Goal: Task Accomplishment & Management: Use online tool/utility

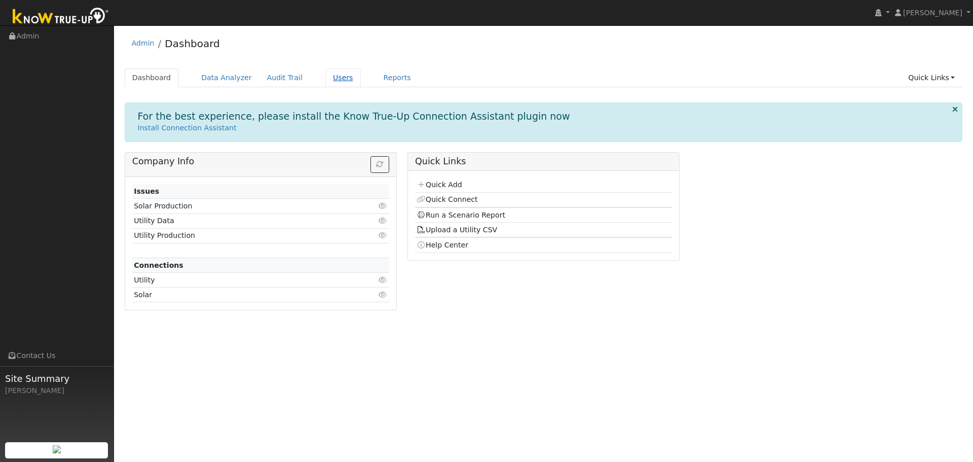
click at [329, 79] on link "Users" at bounding box center [342, 77] width 35 height 19
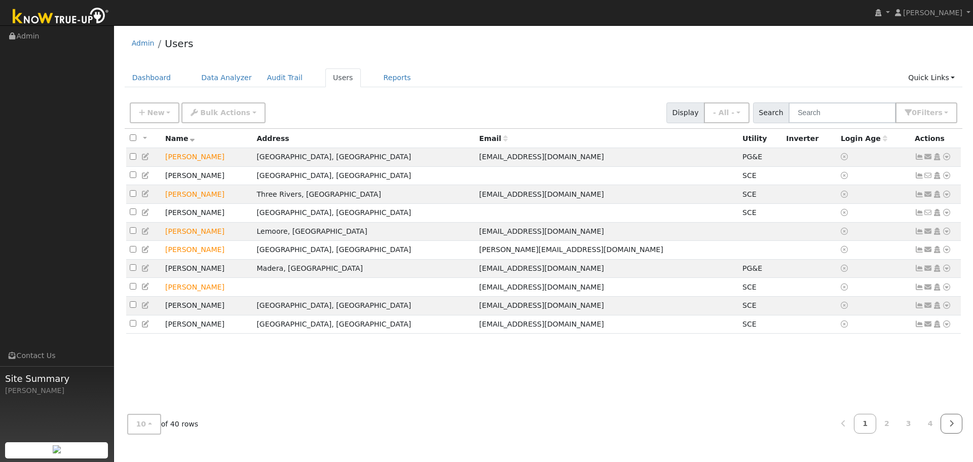
click at [944, 424] on link at bounding box center [952, 424] width 22 height 20
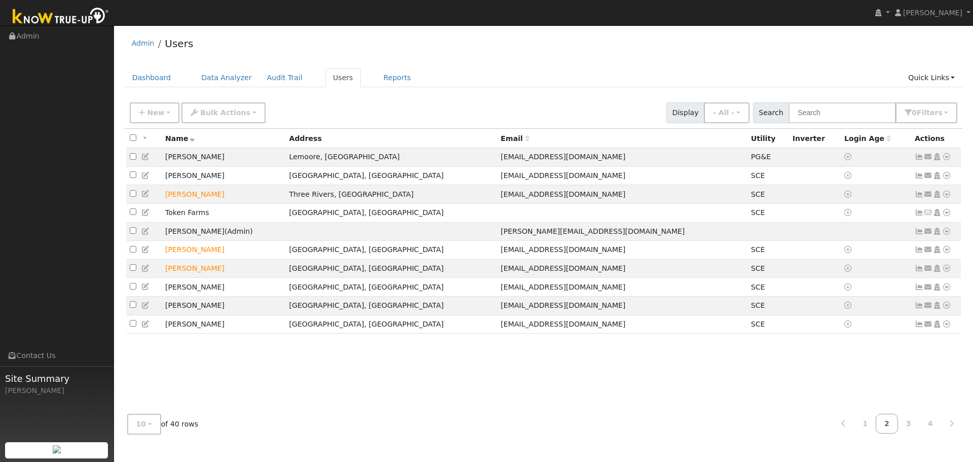
click at [896, 430] on link "2" at bounding box center [887, 424] width 22 height 20
click at [852, 426] on link at bounding box center [844, 424] width 22 height 20
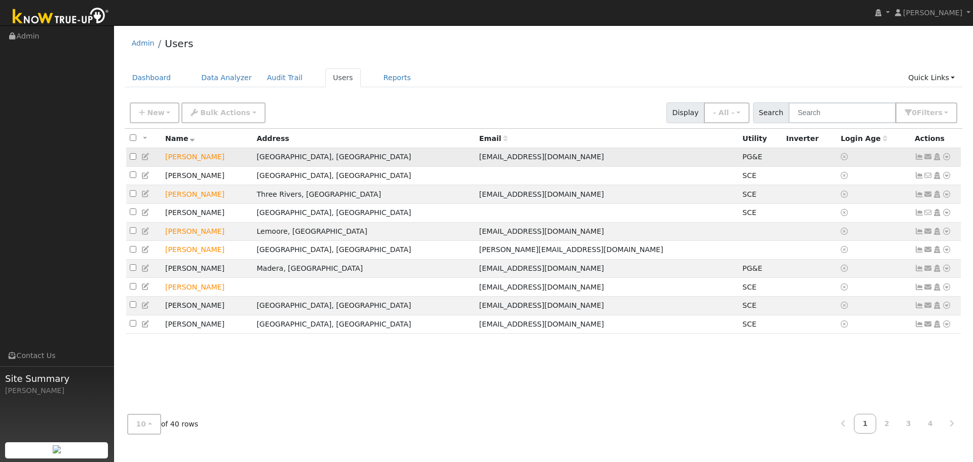
click at [949, 159] on icon at bounding box center [946, 156] width 9 height 7
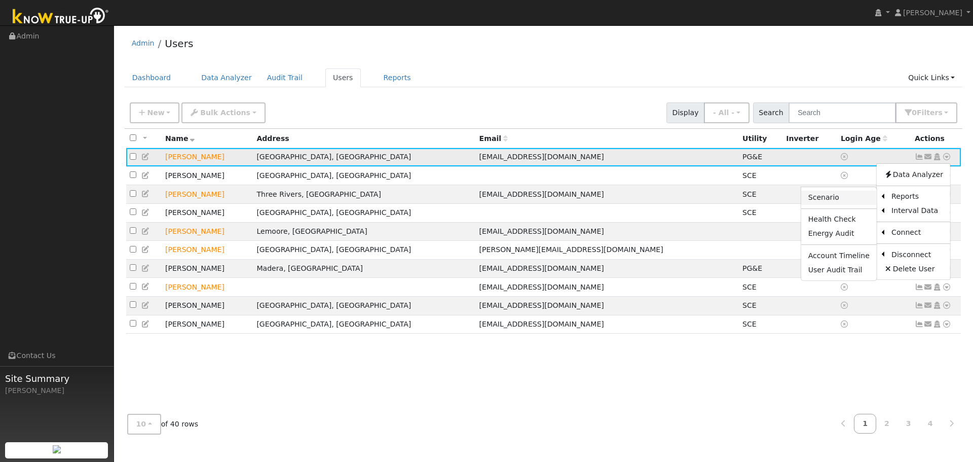
click at [865, 199] on link "Scenario" at bounding box center [839, 198] width 76 height 14
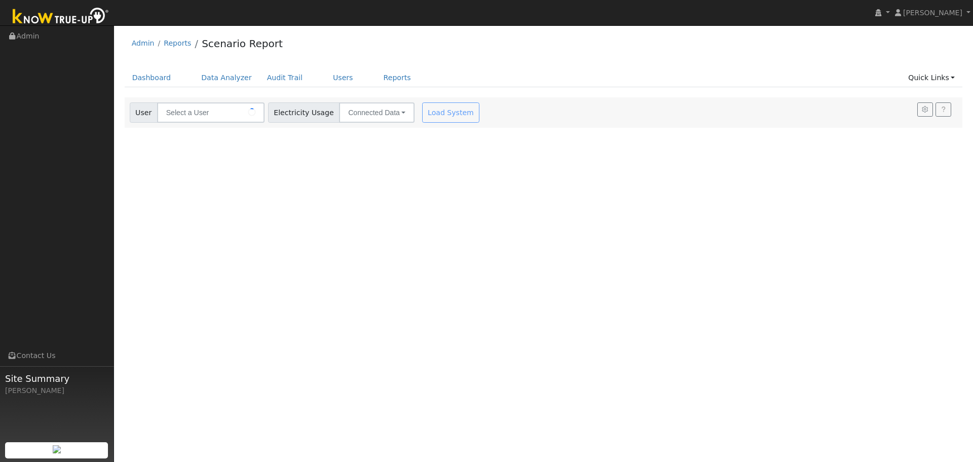
type input "Jeannette Amerson"
type input "Pacific Gas & Electric"
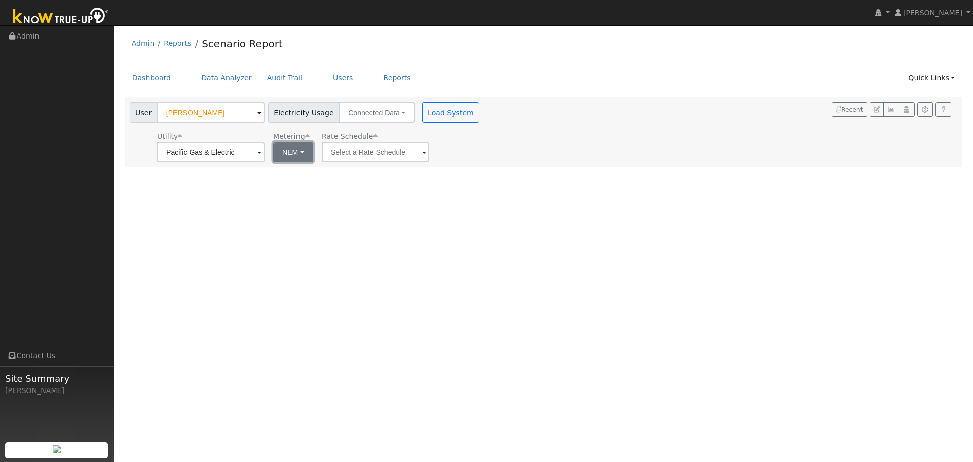
click at [295, 156] on button "NEM" at bounding box center [293, 152] width 40 height 20
click at [296, 186] on link "NBT" at bounding box center [307, 189] width 70 height 14
type input "E-ELEC"
click at [265, 157] on input "E-ELEC" at bounding box center [210, 152] width 107 height 20
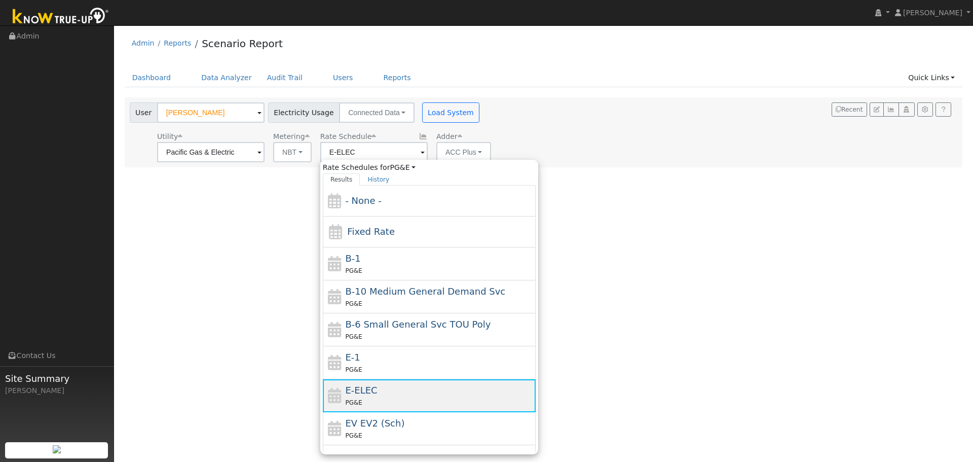
click at [398, 401] on div "PG&E" at bounding box center [439, 402] width 188 height 11
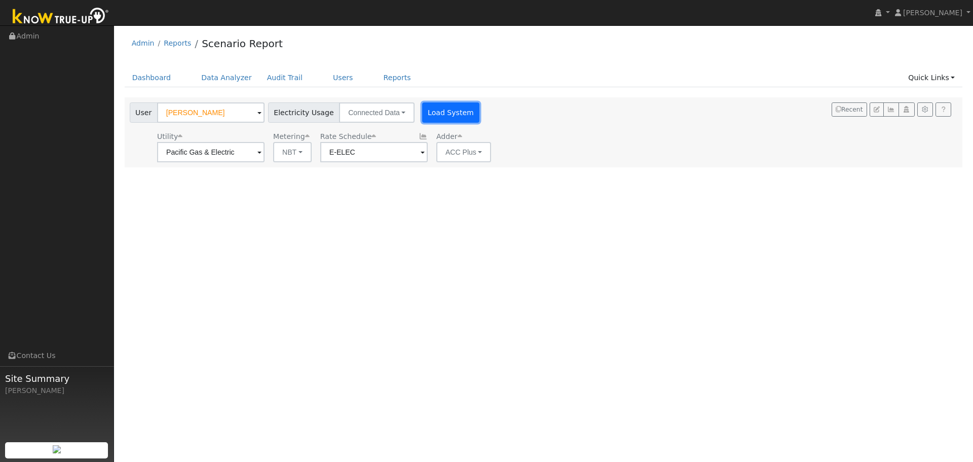
click at [441, 116] on button "Load System" at bounding box center [451, 112] width 58 height 20
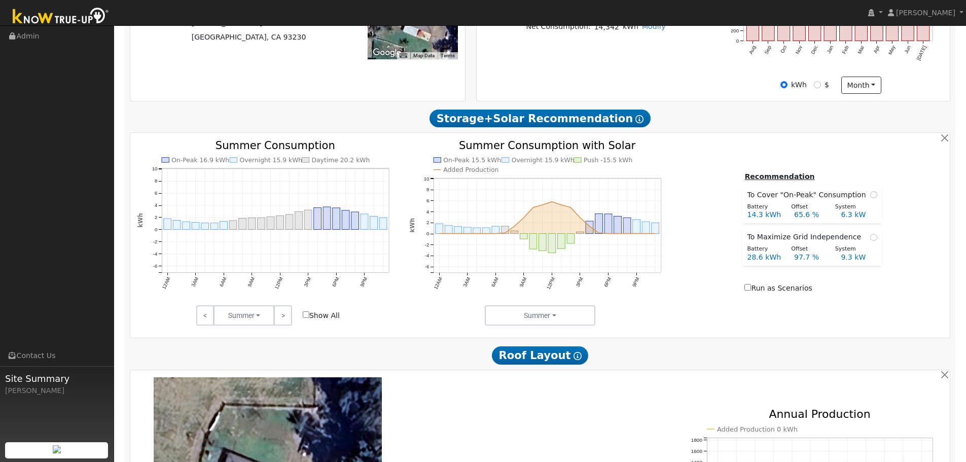
scroll to position [355, 0]
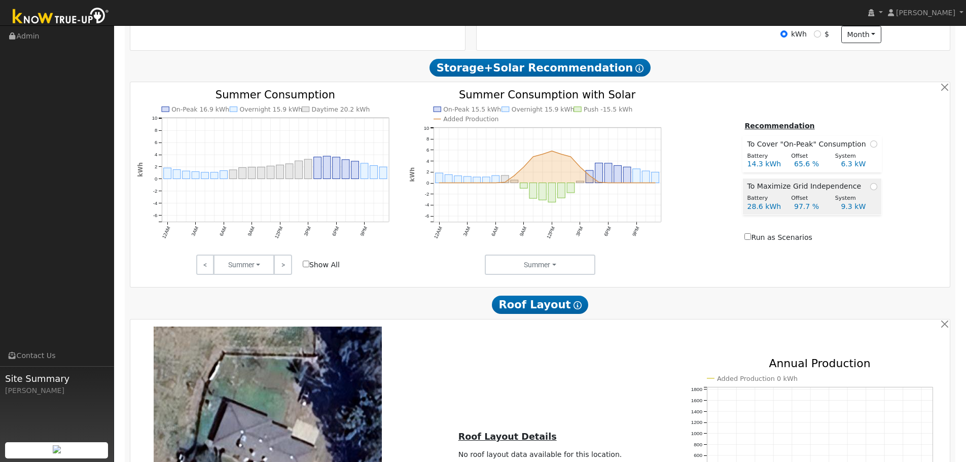
click at [874, 189] on td "To Maximize Grid Independence" at bounding box center [812, 185] width 138 height 14
radio input "true"
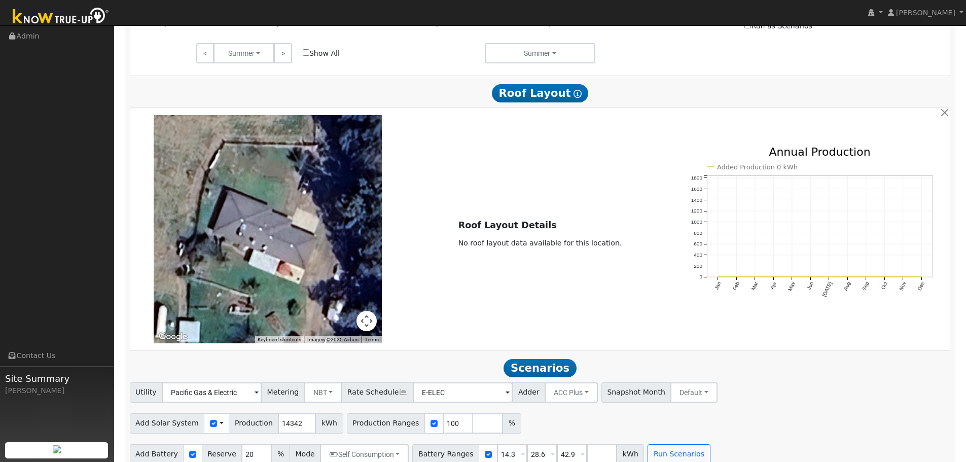
scroll to position [584, 0]
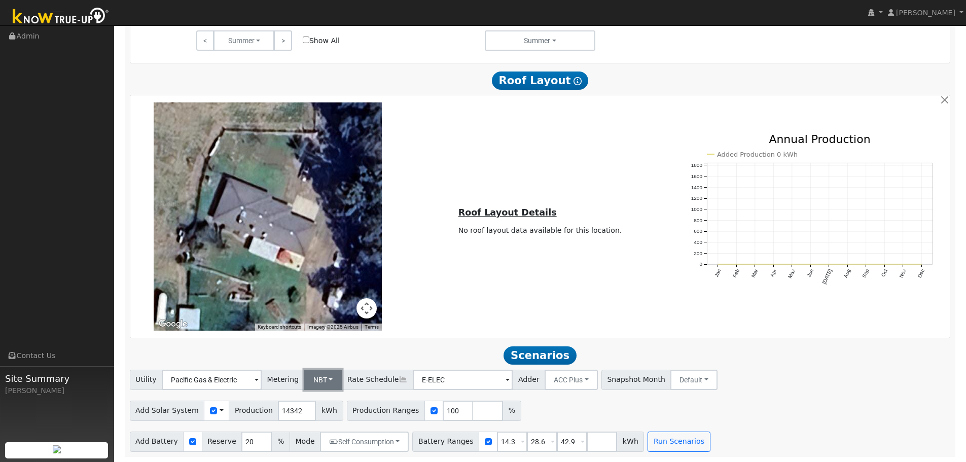
click at [325, 386] on button "NBT" at bounding box center [323, 379] width 38 height 20
click at [666, 443] on button "Run Scenarios" at bounding box center [678, 441] width 62 height 20
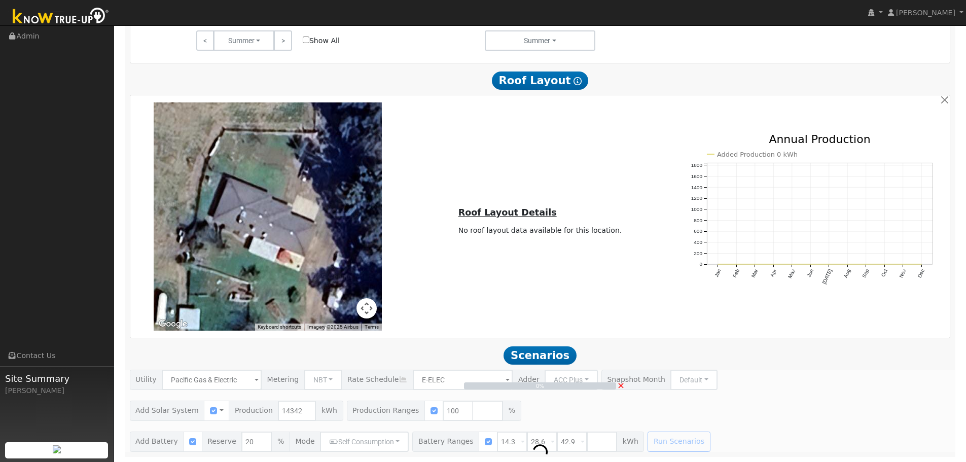
scroll to position [229, 0]
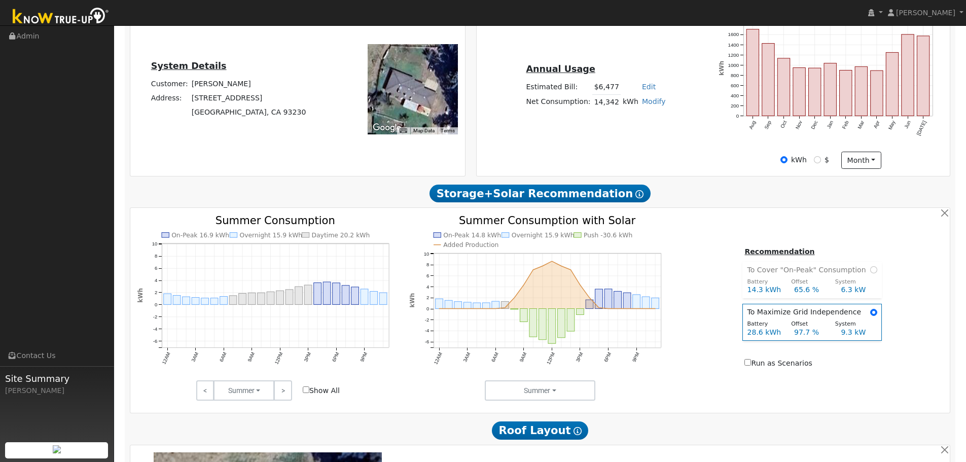
type input "9.6"
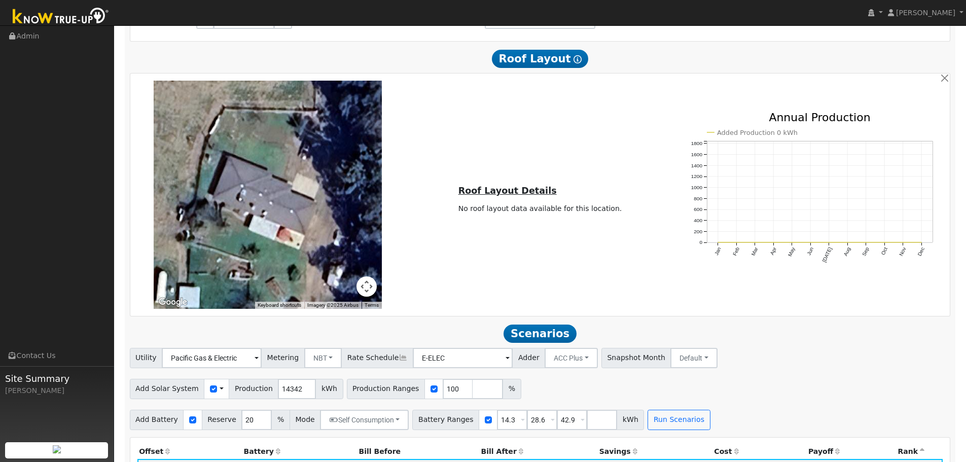
scroll to position [659, 0]
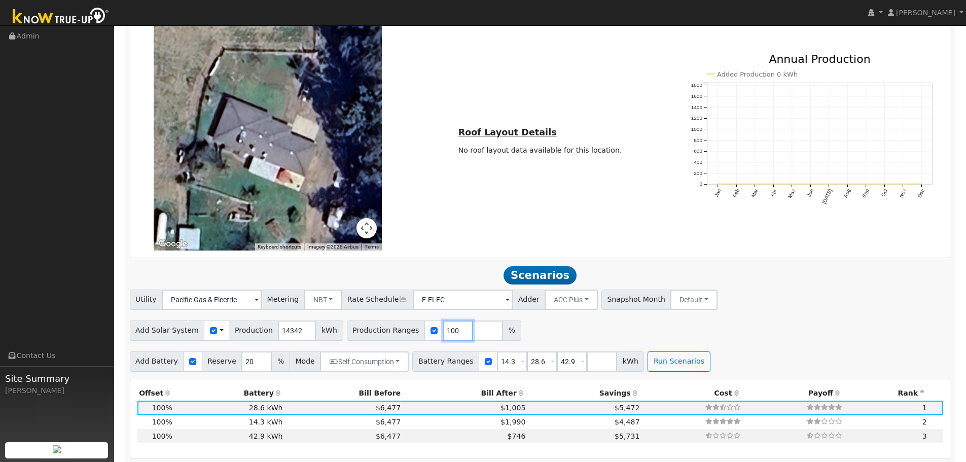
click at [442, 340] on input "100" at bounding box center [457, 330] width 30 height 20
type input "120"
click at [653, 368] on button "Run Scenarios" at bounding box center [678, 361] width 62 height 20
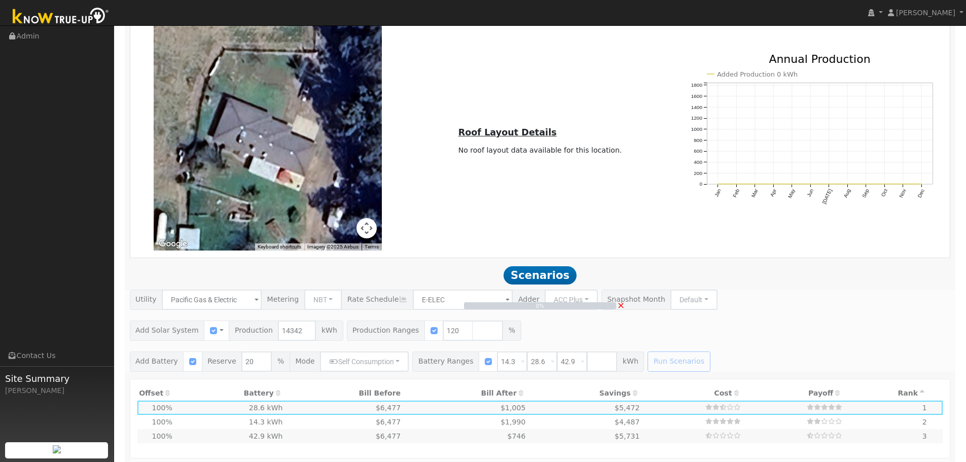
scroll to position [304, 0]
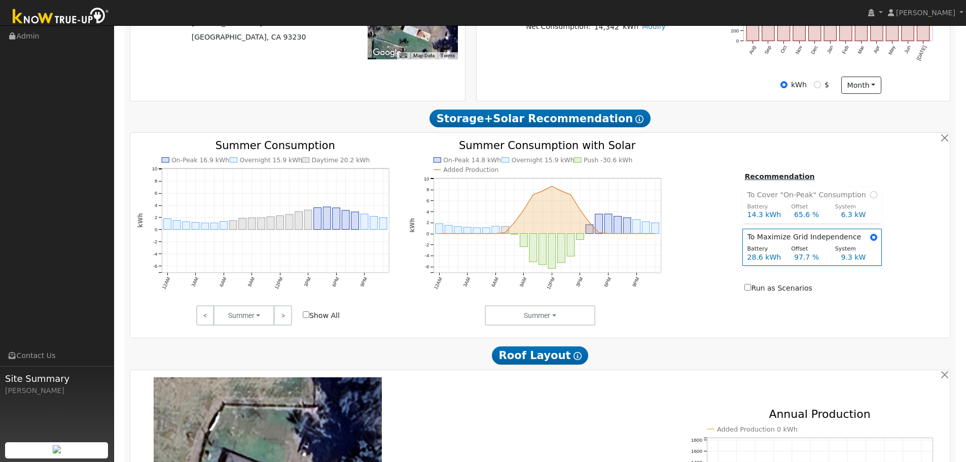
type input "11.5"
type input "$37,518"
type input "$14,558"
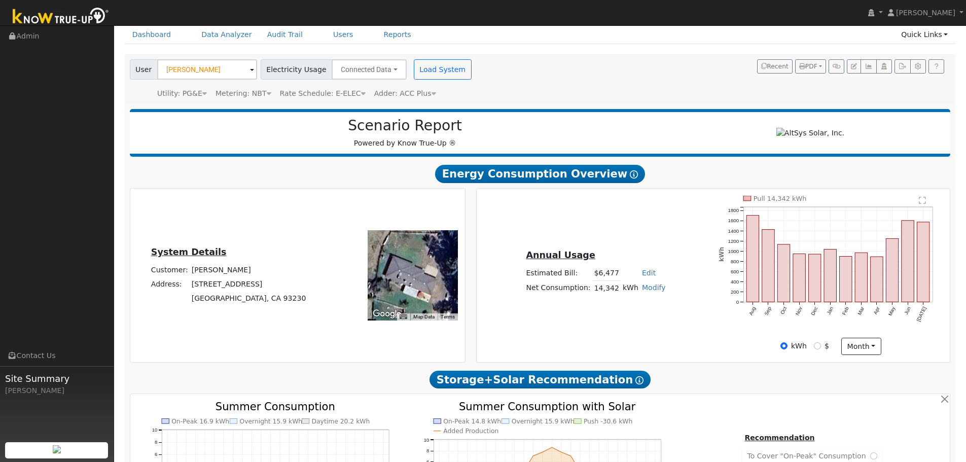
scroll to position [0, 0]
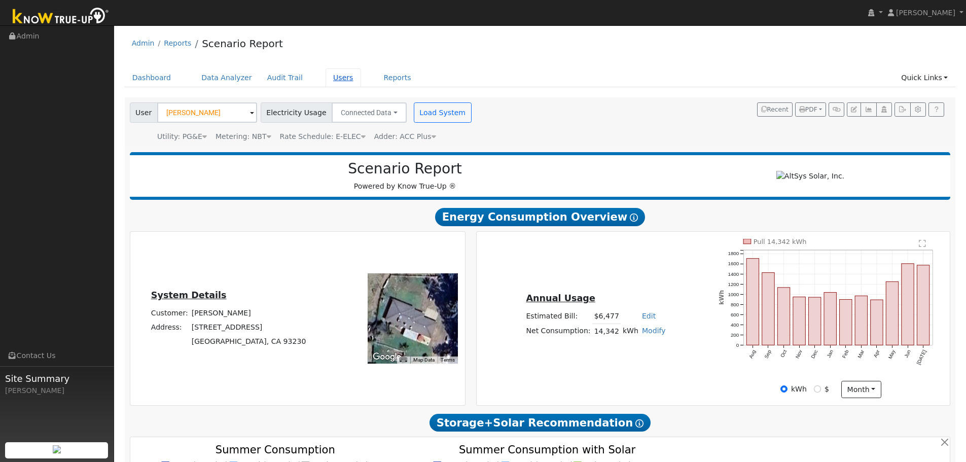
click at [325, 83] on link "Users" at bounding box center [342, 77] width 35 height 19
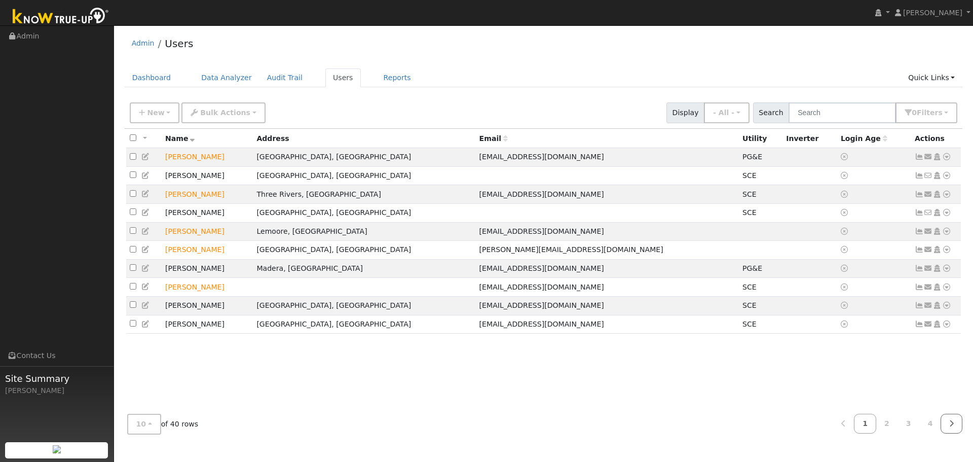
click at [948, 427] on link at bounding box center [952, 424] width 22 height 20
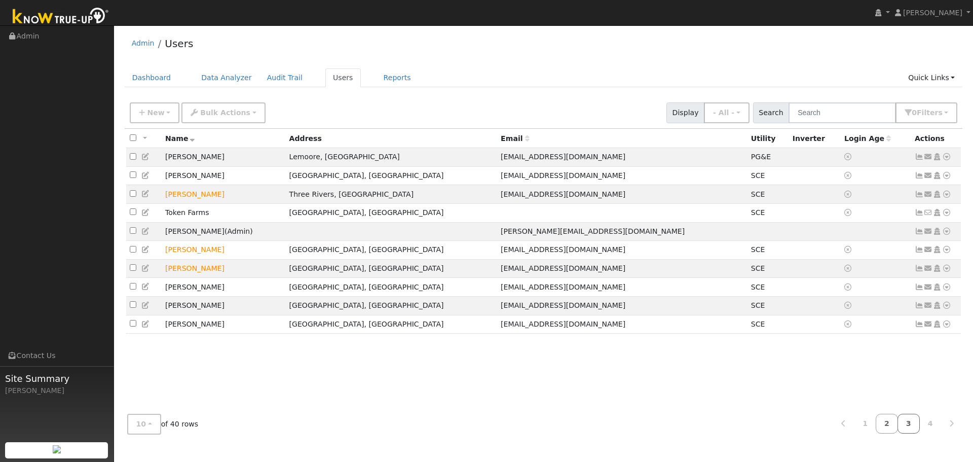
click at [913, 424] on link "3" at bounding box center [909, 424] width 22 height 20
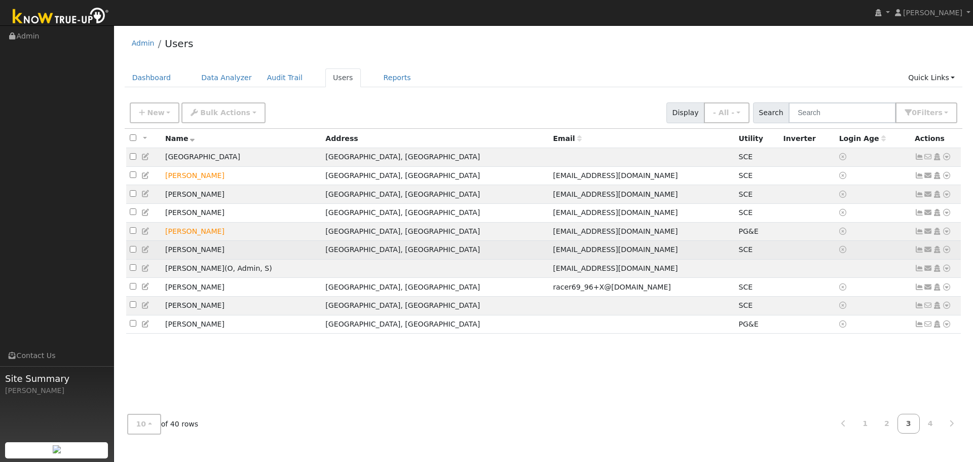
click at [950, 253] on icon at bounding box center [946, 249] width 9 height 7
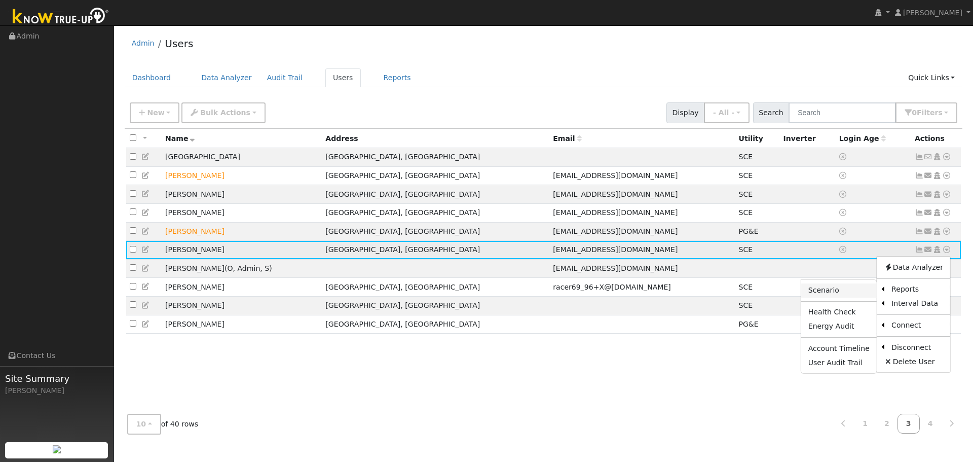
click at [865, 296] on link "Scenario" at bounding box center [839, 290] width 76 height 14
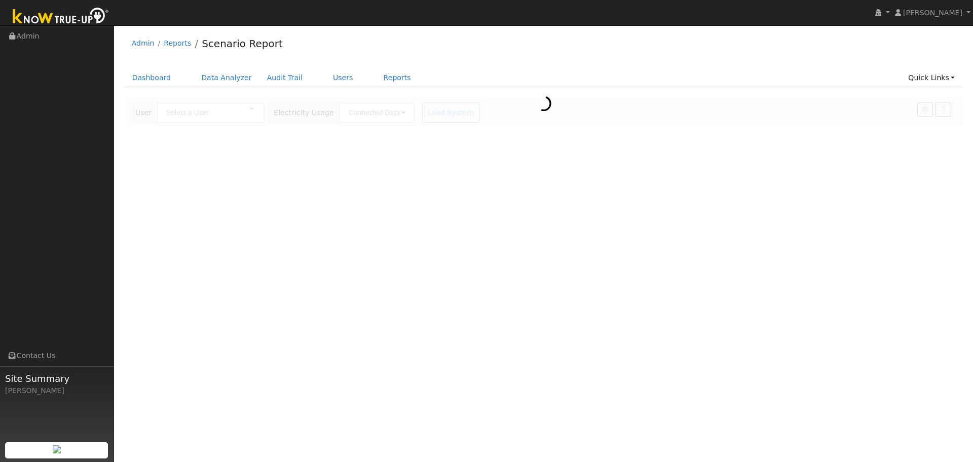
type input "[PERSON_NAME]"
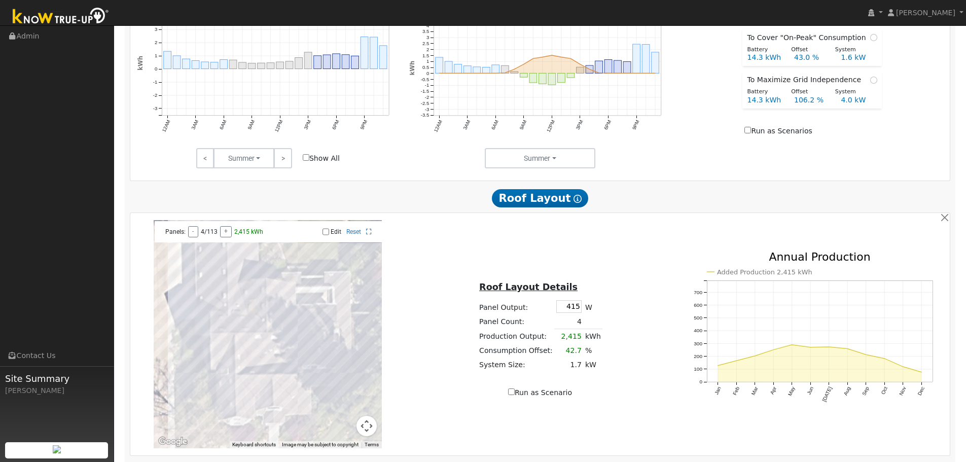
scroll to position [584, 0]
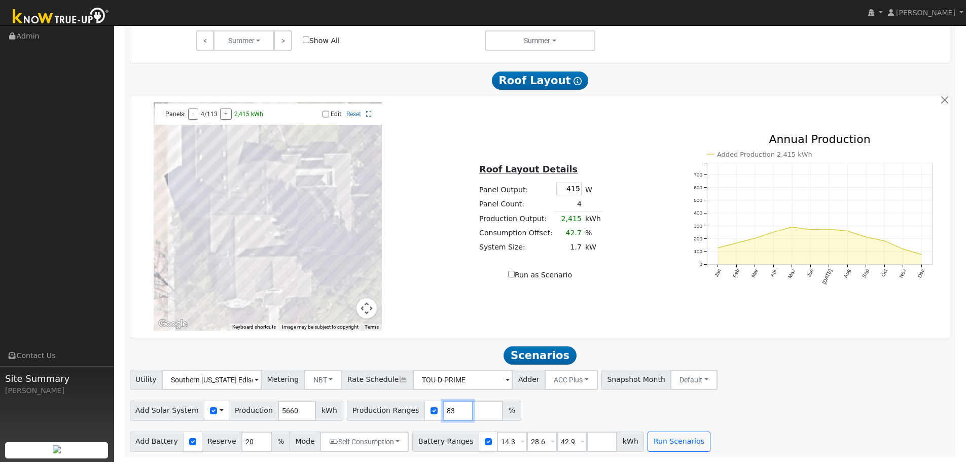
drag, startPoint x: 441, startPoint y: 415, endPoint x: 418, endPoint y: 413, distance: 23.4
click at [442, 413] on input "83" at bounding box center [457, 410] width 30 height 20
drag, startPoint x: 442, startPoint y: 417, endPoint x: 416, endPoint y: 417, distance: 25.8
click at [418, 417] on div "Production Ranges 83 %" at bounding box center [434, 410] width 174 height 20
type input "168"
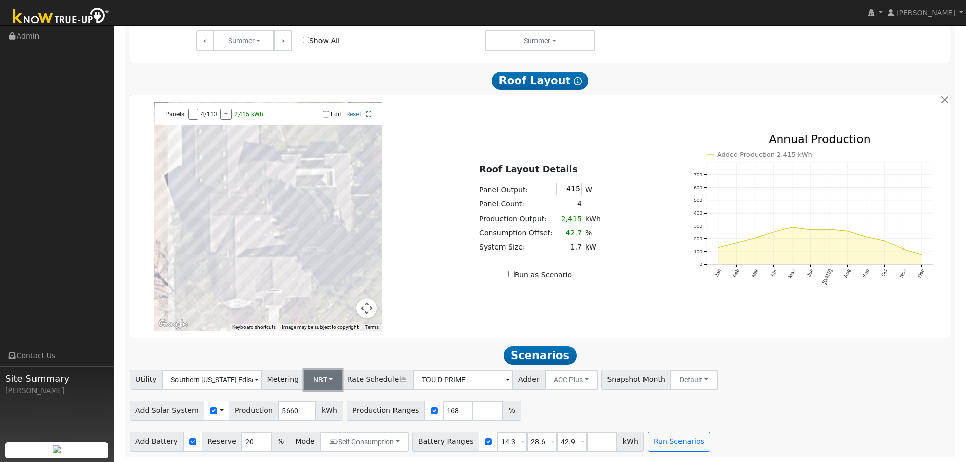
click at [322, 382] on button "NBT" at bounding box center [323, 379] width 38 height 20
click at [653, 444] on button "Run Scenarios" at bounding box center [678, 441] width 62 height 20
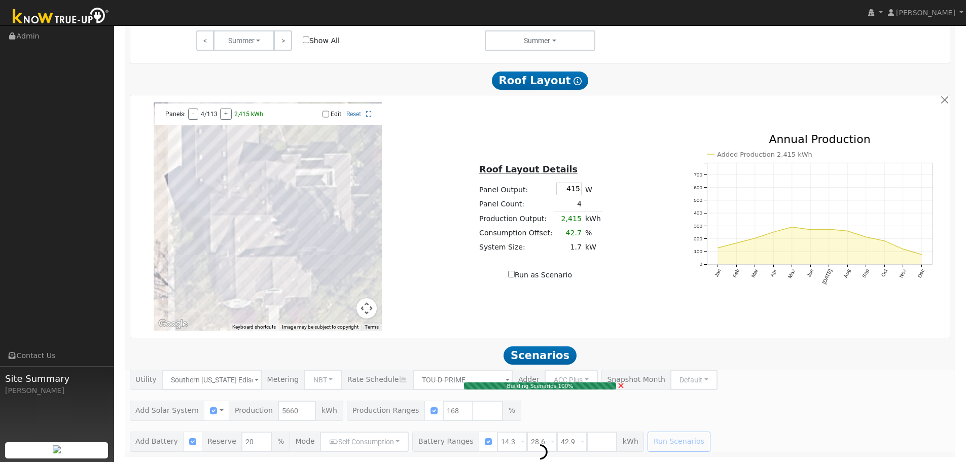
type input "6.3"
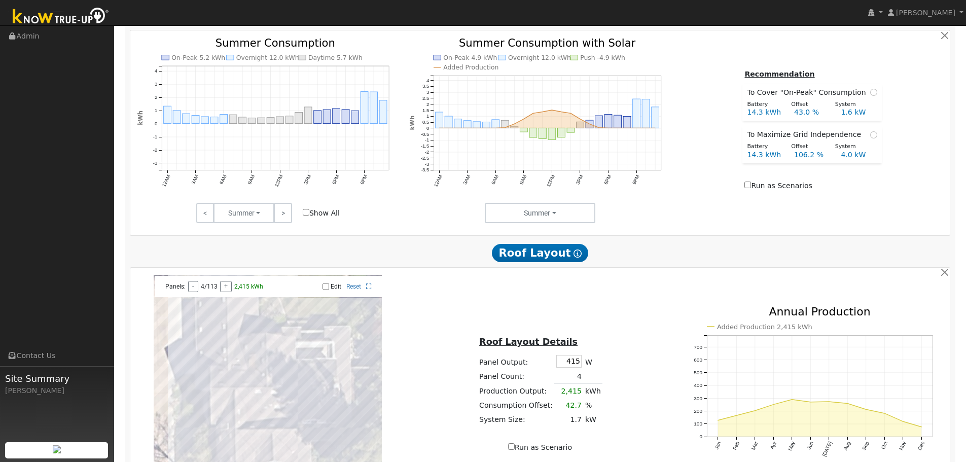
scroll to position [341, 0]
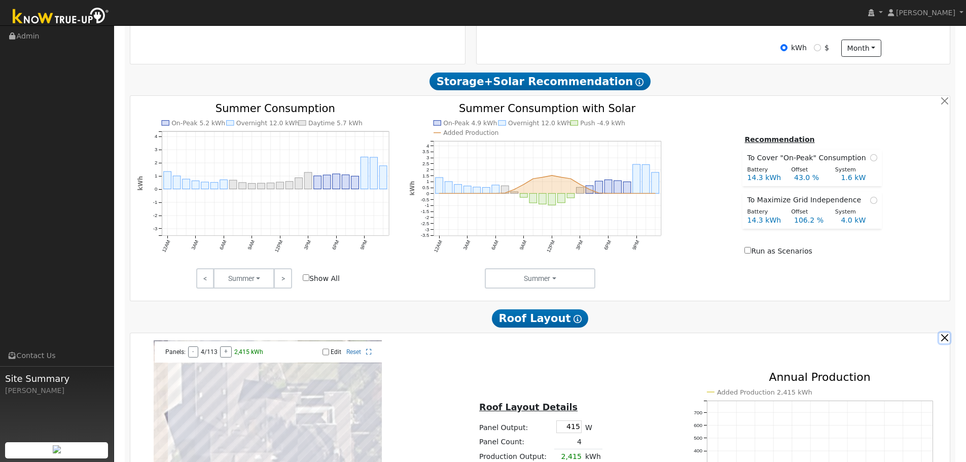
click at [946, 343] on button "button" at bounding box center [944, 337] width 11 height 11
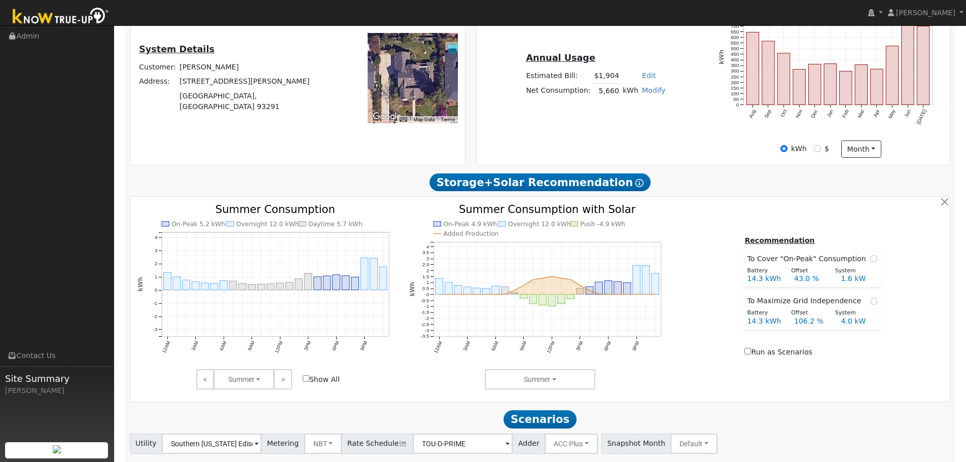
scroll to position [240, 0]
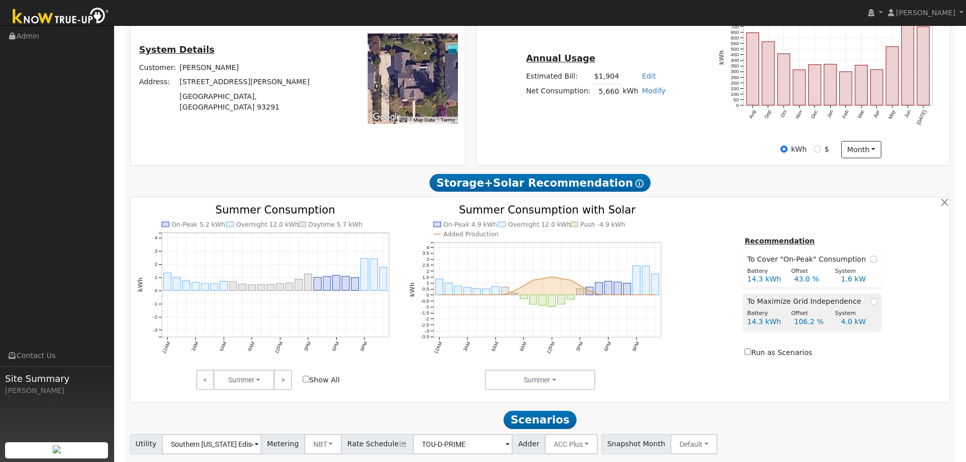
click at [872, 307] on span at bounding box center [873, 301] width 7 height 11
radio input "true"
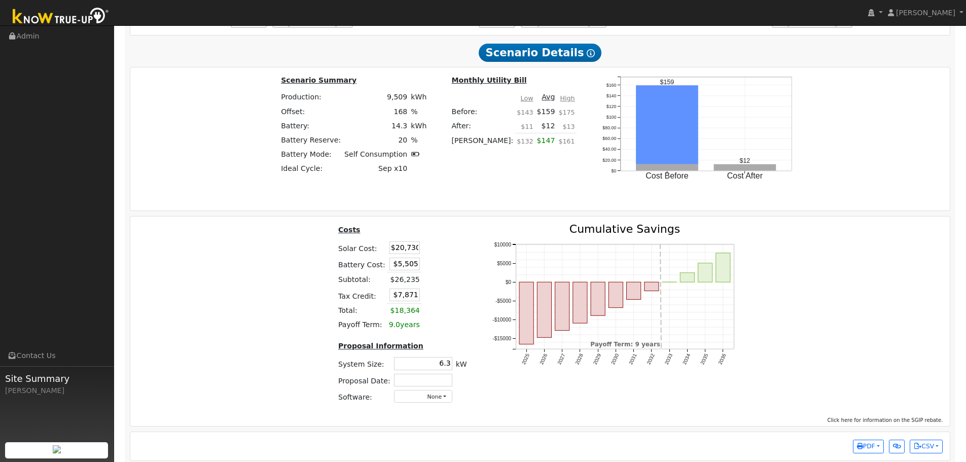
scroll to position [1052, 0]
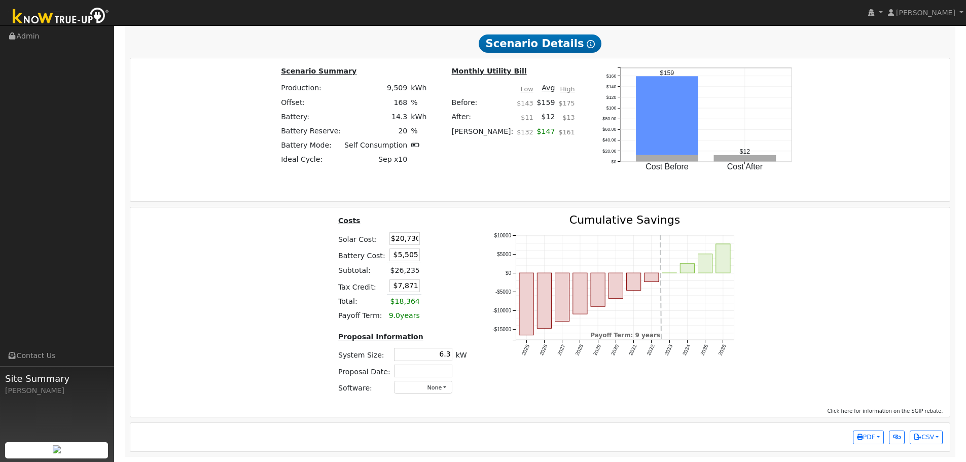
drag, startPoint x: 392, startPoint y: 243, endPoint x: 435, endPoint y: 241, distance: 43.6
click at [435, 241] on tr "Solar Cost: $20,730" at bounding box center [402, 238] width 132 height 16
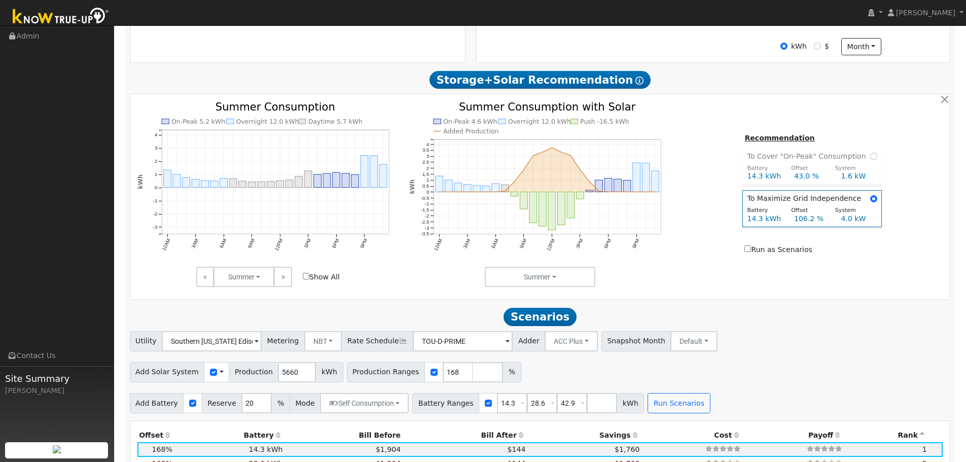
scroll to position [0, 0]
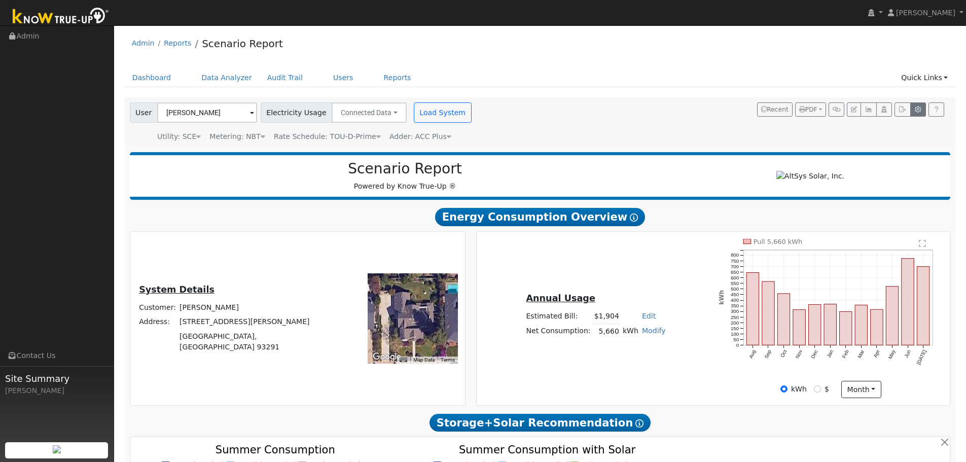
type input "$24"
type input "$1,659"
click at [919, 114] on button "button" at bounding box center [918, 109] width 16 height 14
type input "20"
type input "3.27"
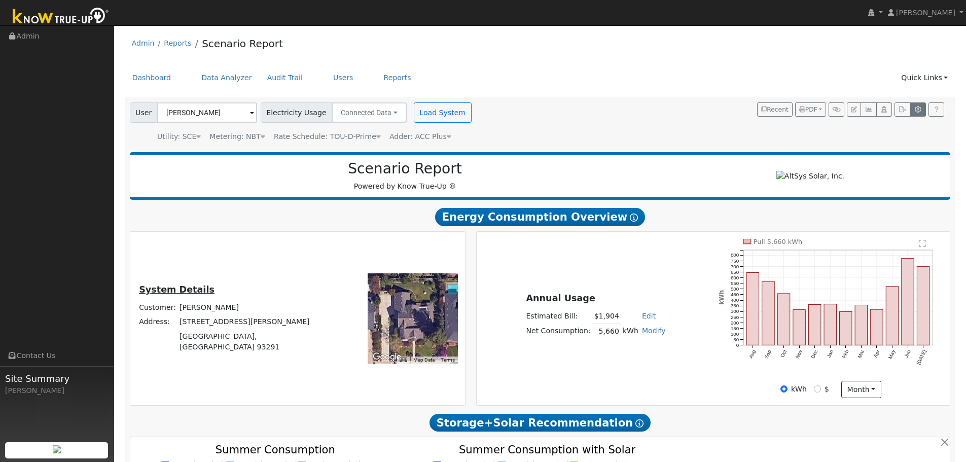
type input "5505"
type input "415"
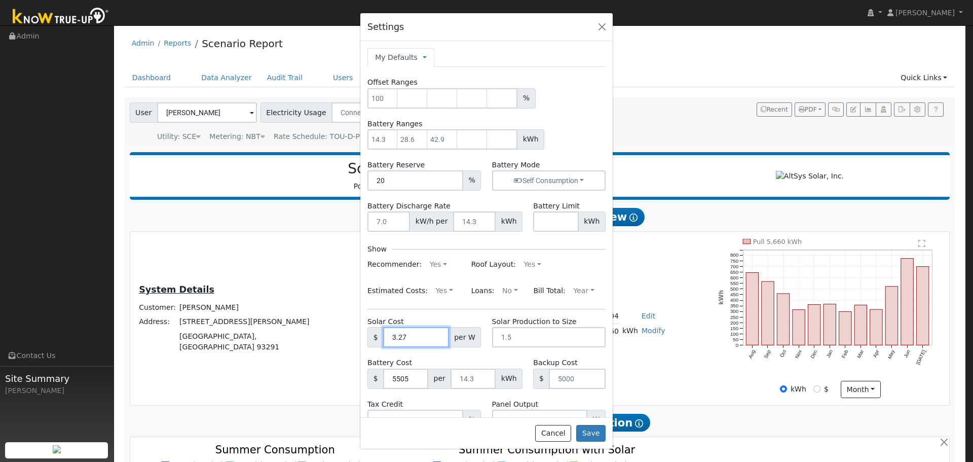
drag, startPoint x: 415, startPoint y: 341, endPoint x: 262, endPoint y: 326, distance: 153.8
click at [269, 325] on div "Settings My Defaults Temporary My Defaults Company Defaults System Defaults Off…" at bounding box center [486, 231] width 973 height 462
type input "3.92"
click at [591, 436] on button "Save" at bounding box center [590, 433] width 29 height 17
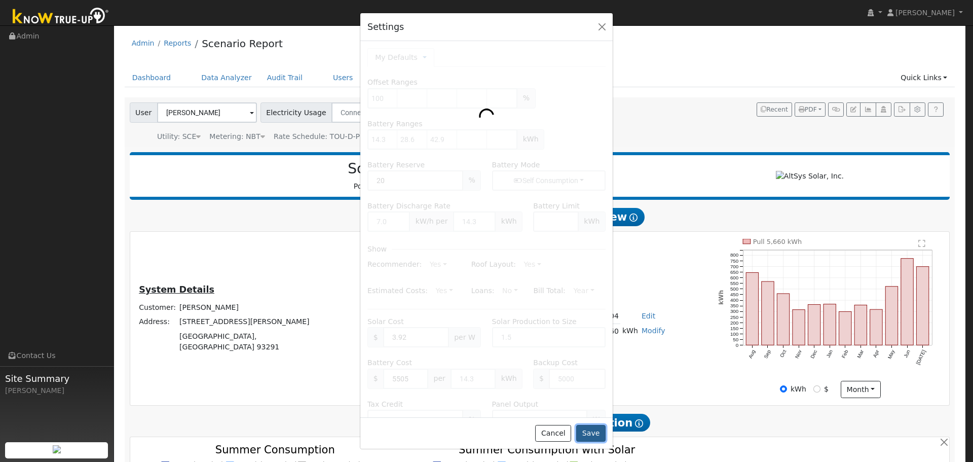
type input "100"
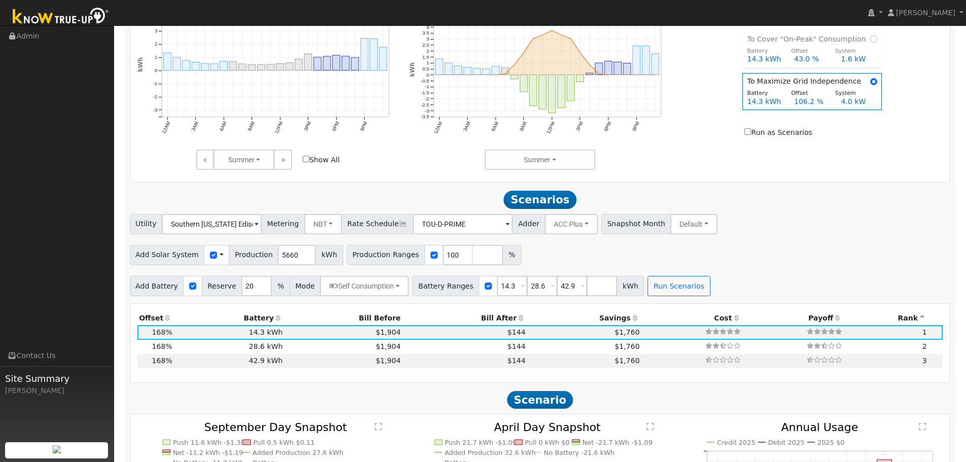
scroll to position [456, 0]
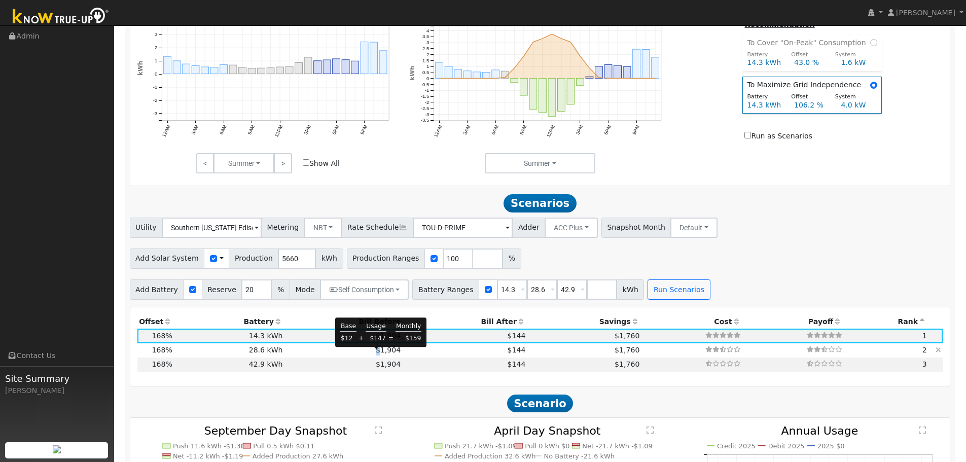
click at [376, 354] on span "$1,904" at bounding box center [388, 350] width 25 height 8
type input "$20,730"
type input "$11,010"
type input "$9,522"
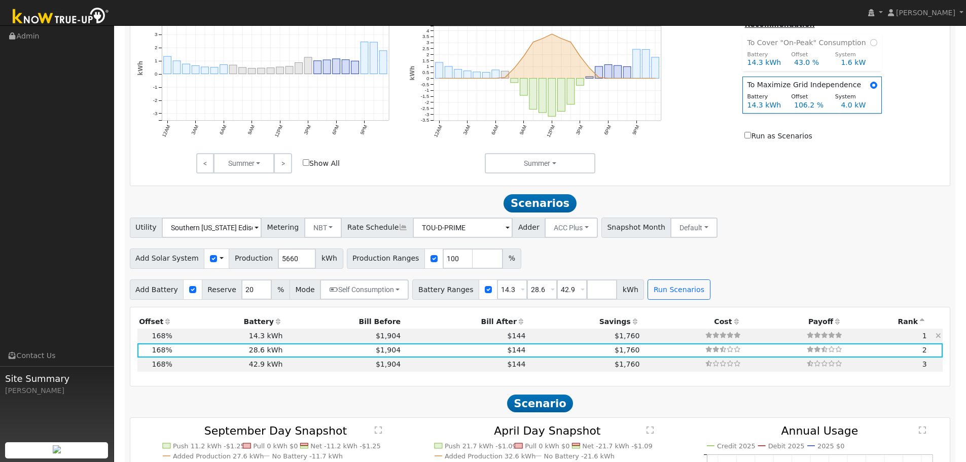
click at [326, 342] on td "$1,904" at bounding box center [343, 335] width 118 height 14
type input "$24"
type input "$5,505"
type input "$1,659"
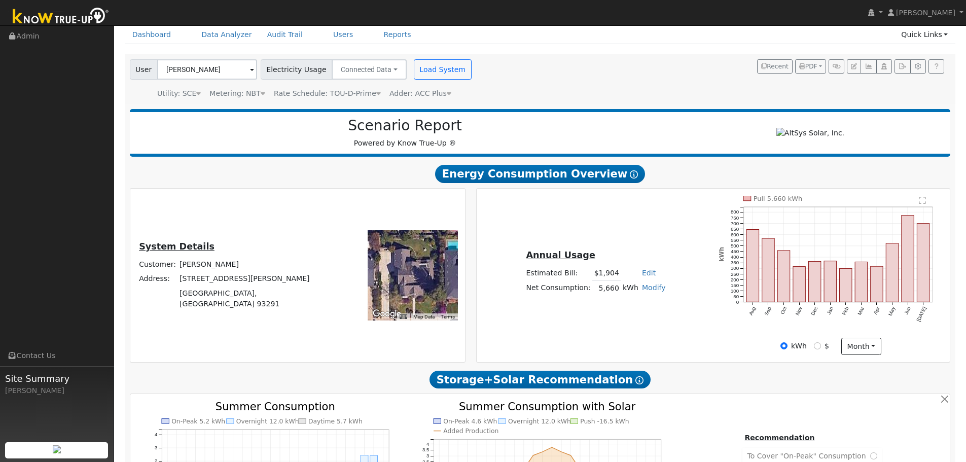
scroll to position [0, 0]
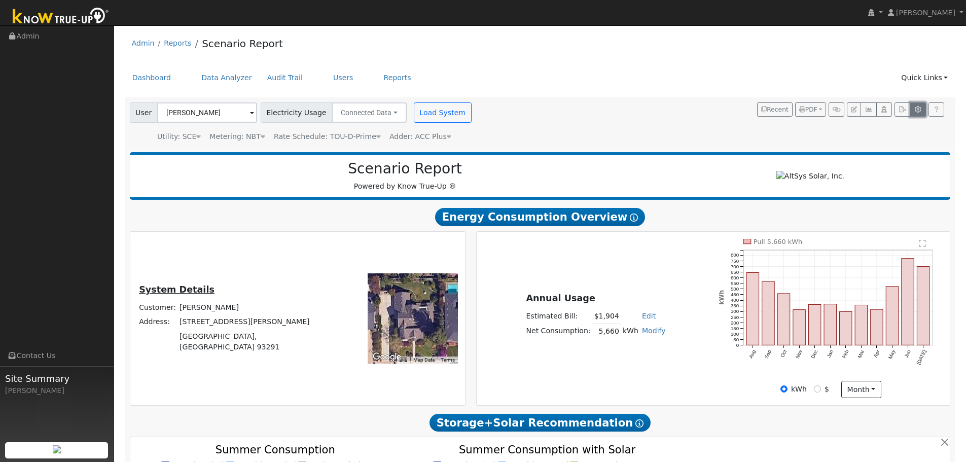
click at [924, 107] on button "button" at bounding box center [918, 109] width 16 height 14
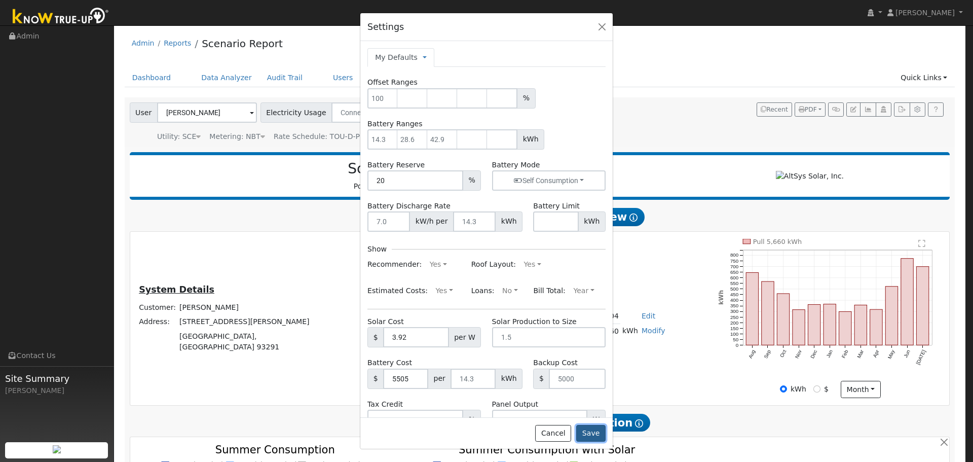
click at [594, 432] on button "Save" at bounding box center [590, 433] width 29 height 17
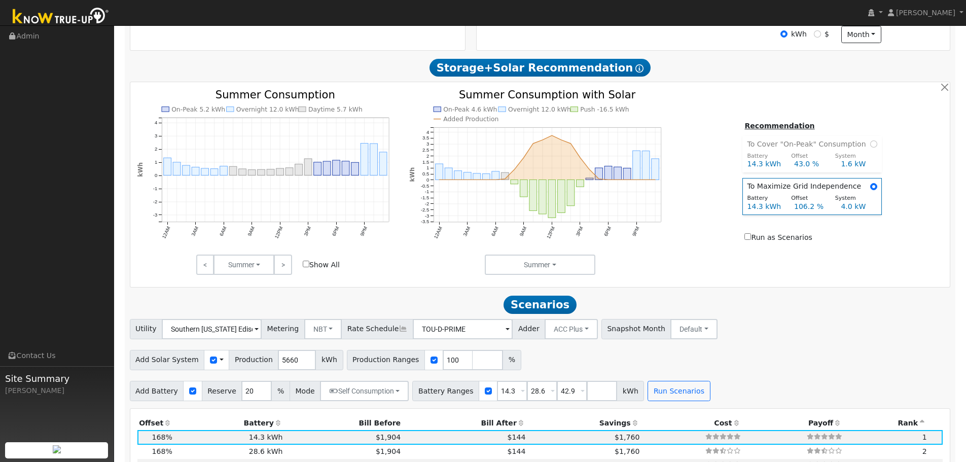
scroll to position [456, 0]
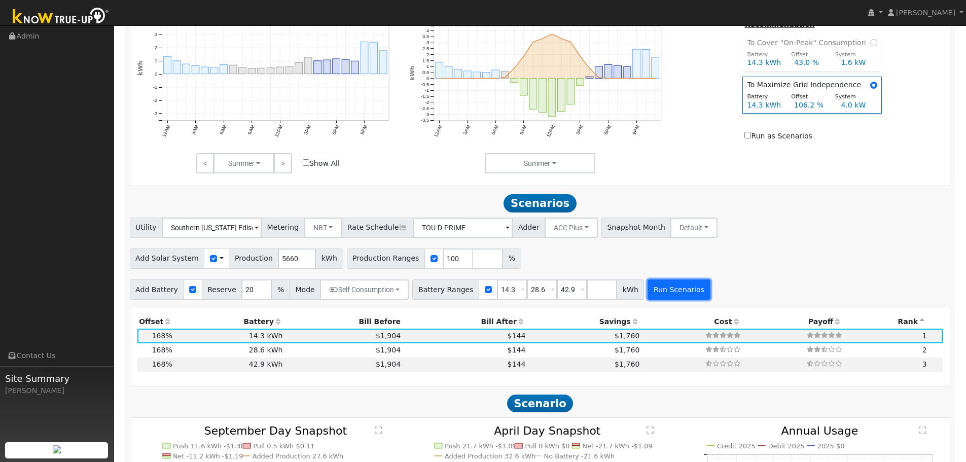
click at [654, 294] on button "Run Scenarios" at bounding box center [678, 289] width 62 height 20
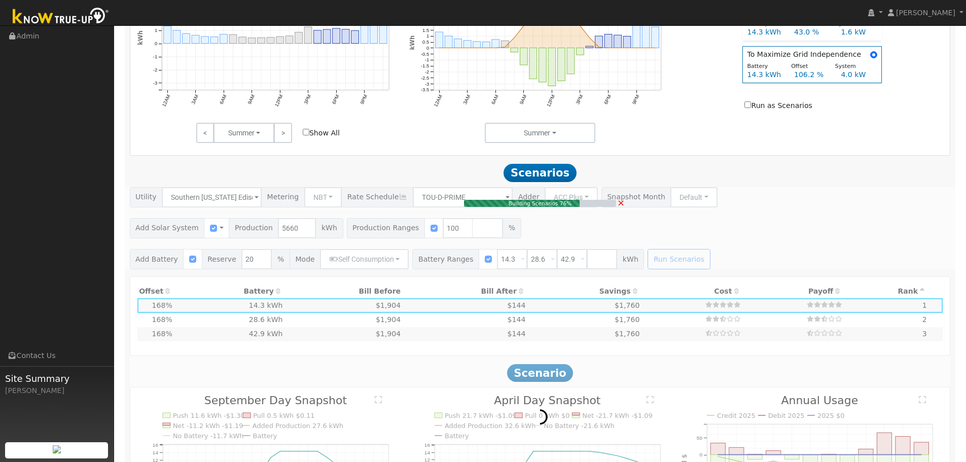
scroll to position [596, 0]
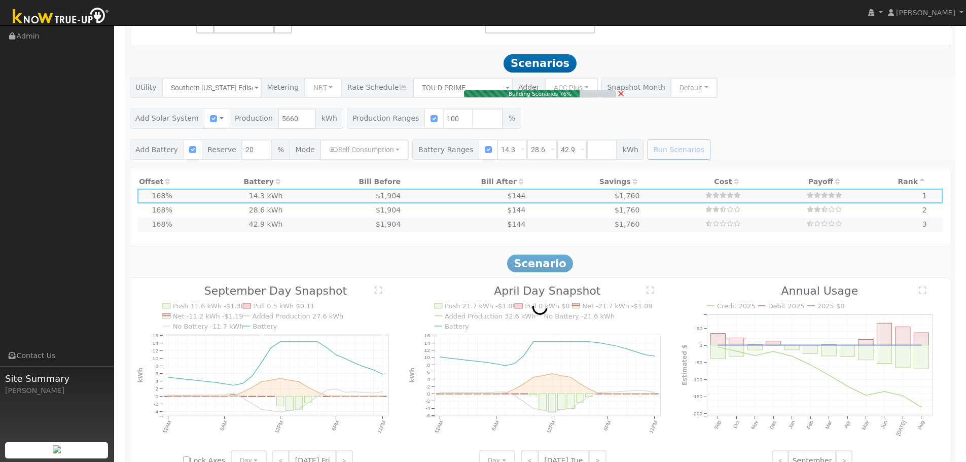
type input "3.8"
type input "$14,791"
type input "$6,089"
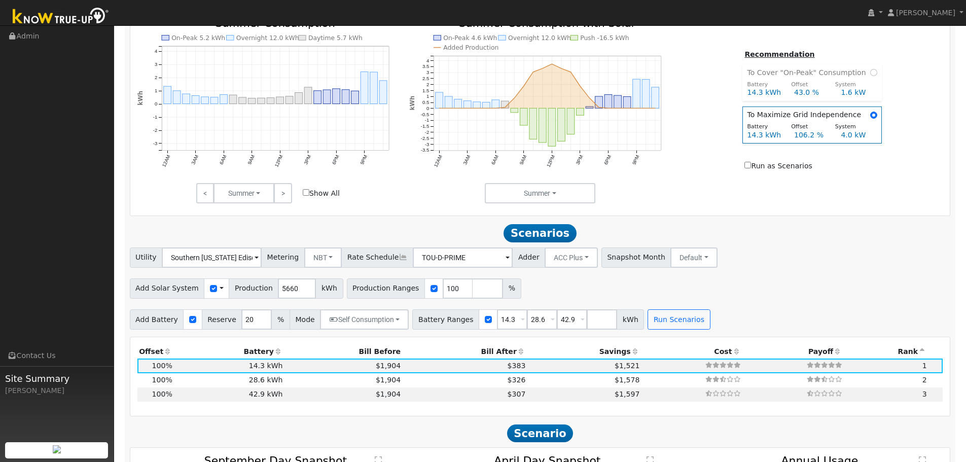
scroll to position [522, 0]
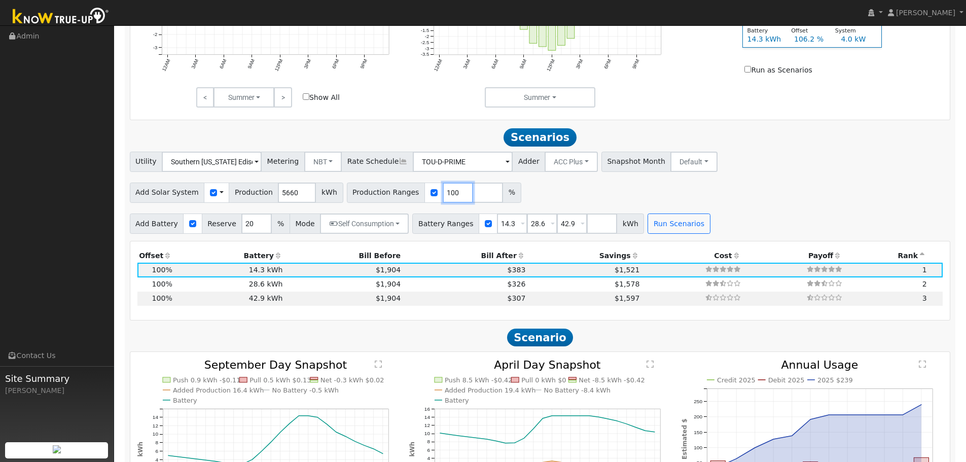
click at [442, 199] on input "100" at bounding box center [457, 192] width 30 height 20
type input "168"
click at [682, 226] on button "Run Scenarios" at bounding box center [678, 223] width 62 height 20
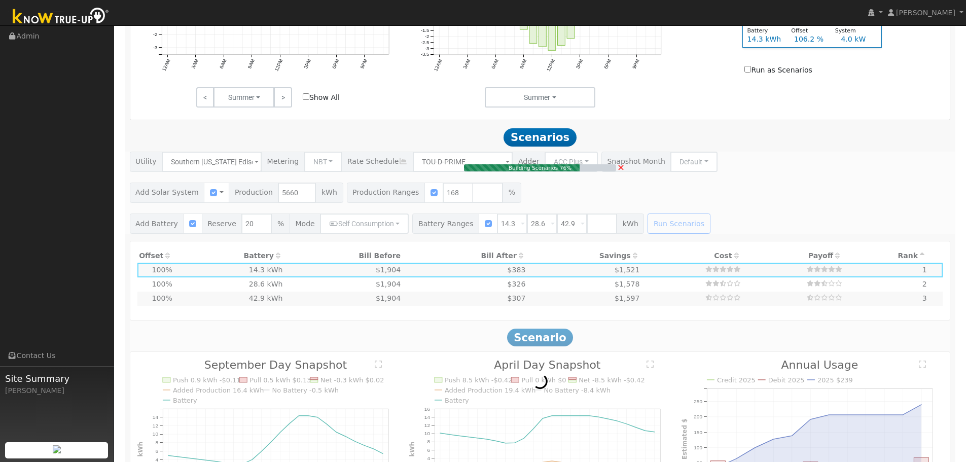
type input "6.3"
type input "$24,850"
type input "$9,107"
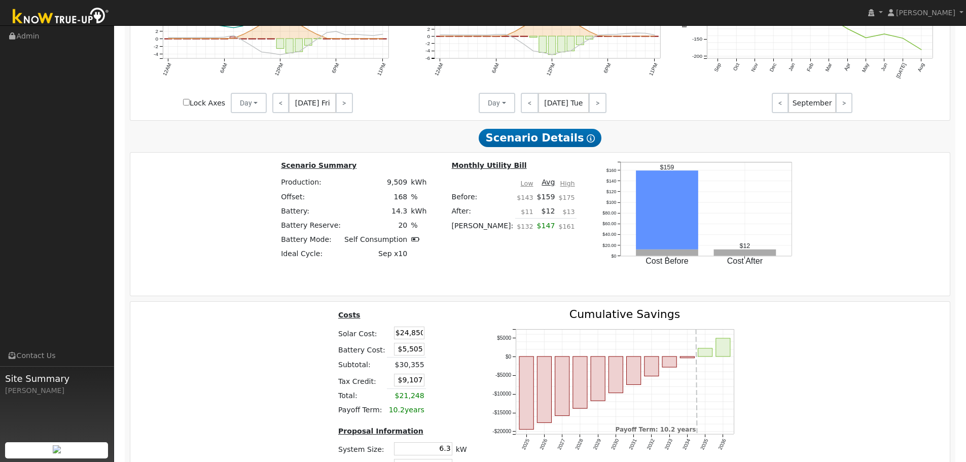
scroll to position [1029, 0]
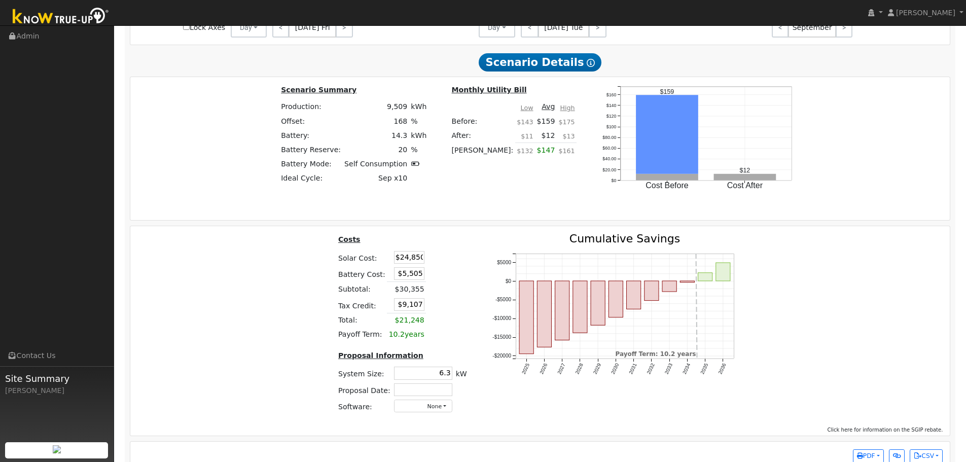
drag, startPoint x: 397, startPoint y: 267, endPoint x: 446, endPoint y: 269, distance: 48.7
click at [446, 269] on table "Costs Solar Cost: $24,850 Battery Cost: $5,505 Subtotal: $30,355 Tax Credit: $9…" at bounding box center [402, 287] width 132 height 108
click at [410, 264] on input "$24,850" at bounding box center [409, 257] width 30 height 13
type input "$"
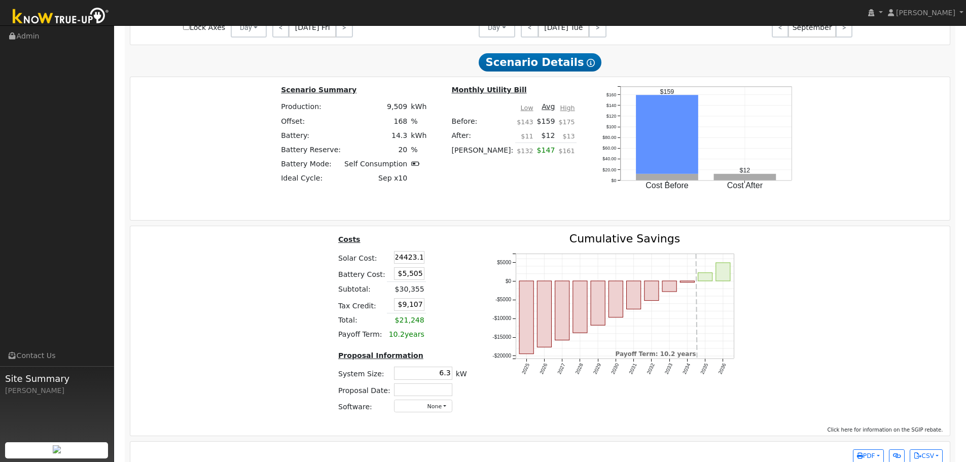
type input "$24,423"
type input "$8,978"
click at [242, 317] on div "Costs Solar Cost: $24,423 Battery Cost: $5,505 Subtotal: $30,355 Tax Credit: $8…" at bounding box center [540, 327] width 827 height 188
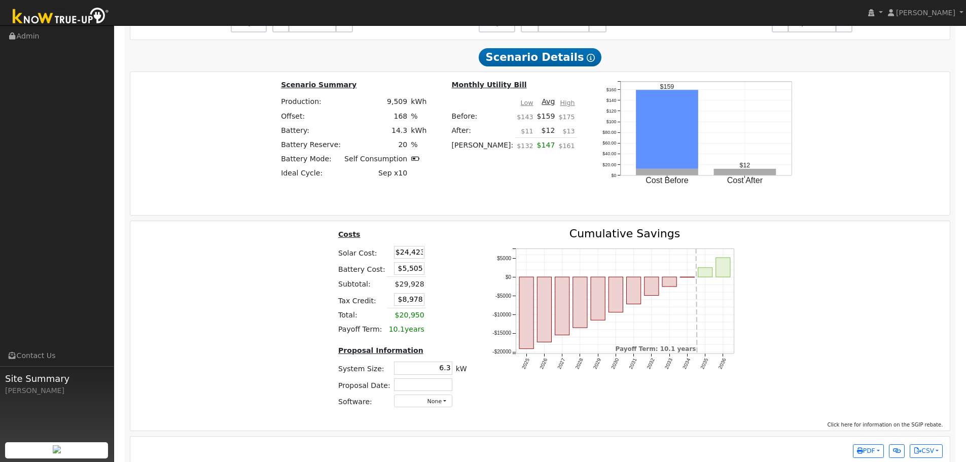
scroll to position [1052, 0]
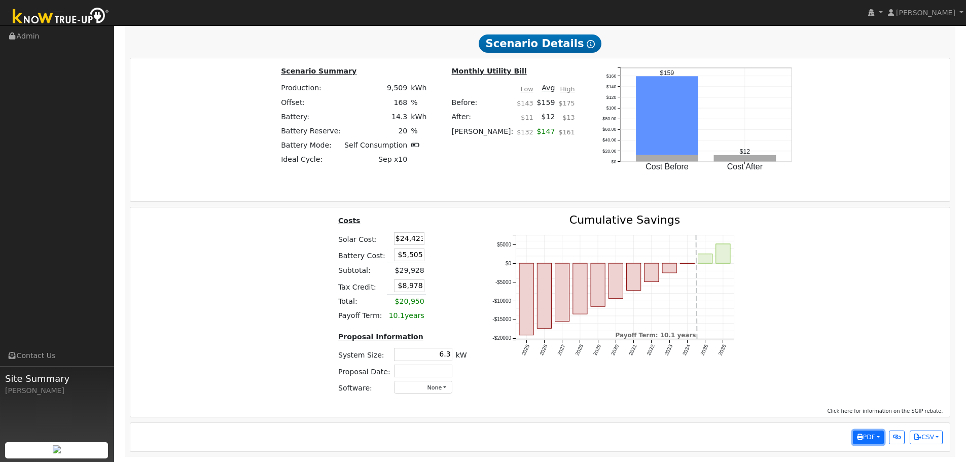
click at [873, 437] on span "PDF" at bounding box center [866, 436] width 18 height 7
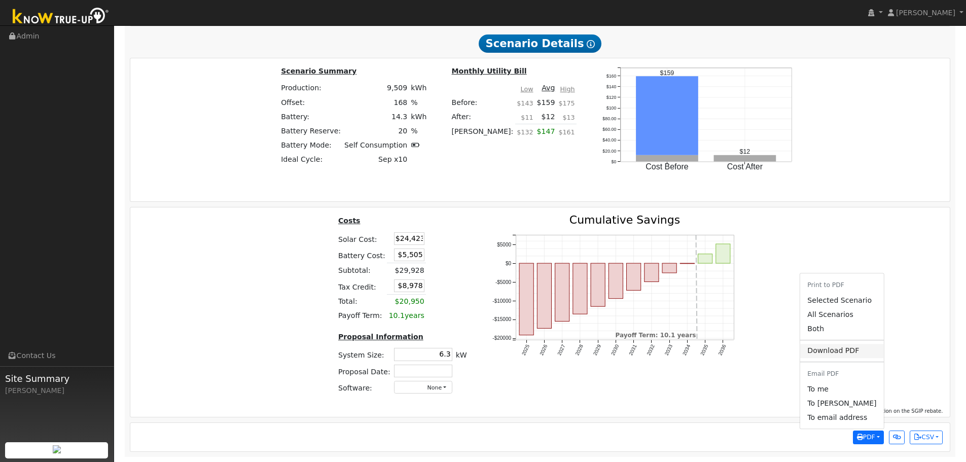
click at [837, 349] on link "Download PDF" at bounding box center [841, 351] width 83 height 14
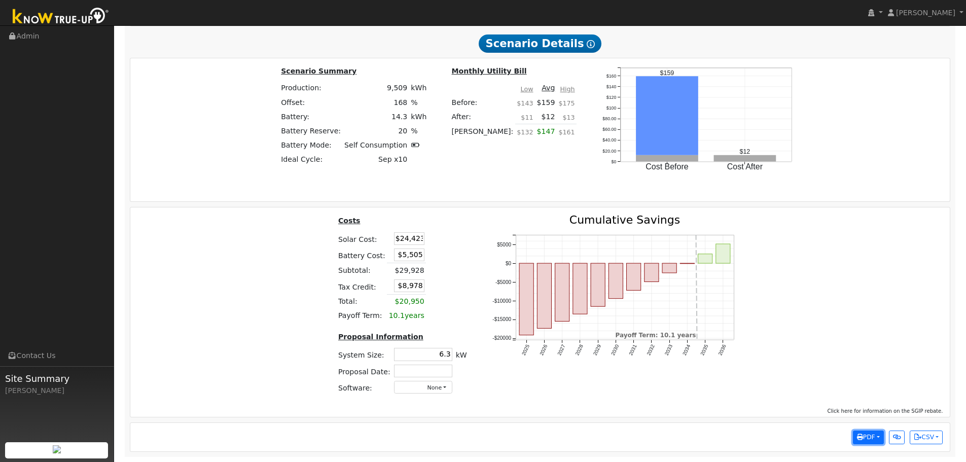
click at [866, 440] on span "PDF" at bounding box center [866, 436] width 18 height 7
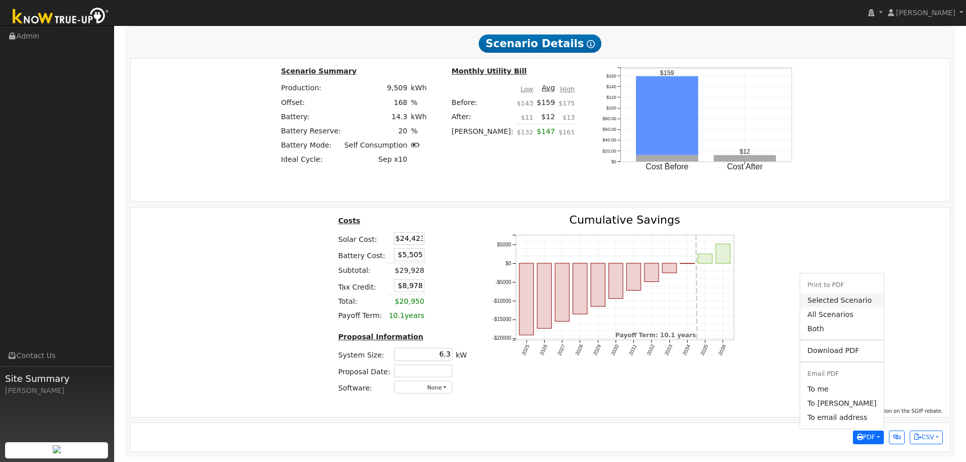
click at [859, 298] on link "Selected Scenario" at bounding box center [841, 300] width 83 height 14
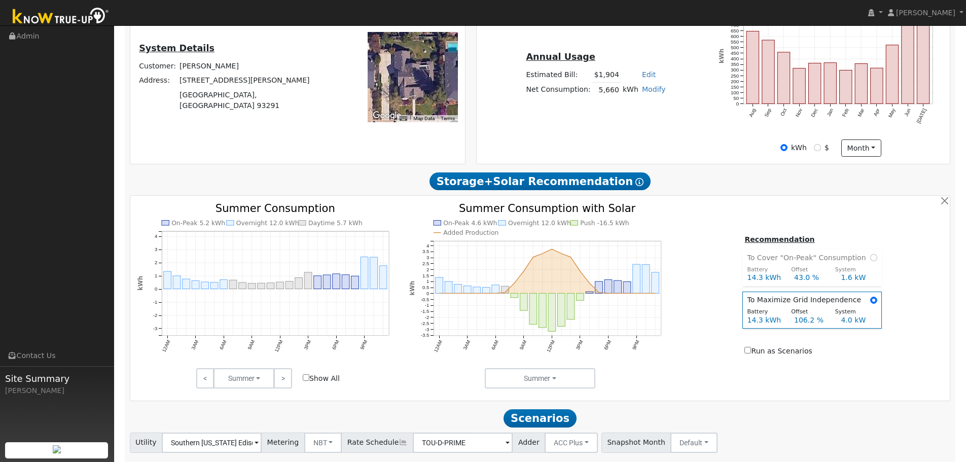
scroll to position [0, 0]
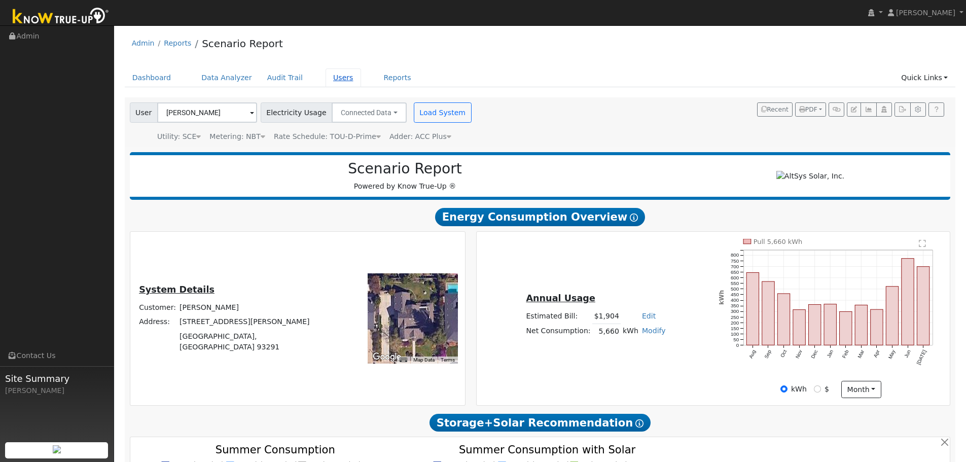
click at [325, 78] on link "Users" at bounding box center [342, 77] width 35 height 19
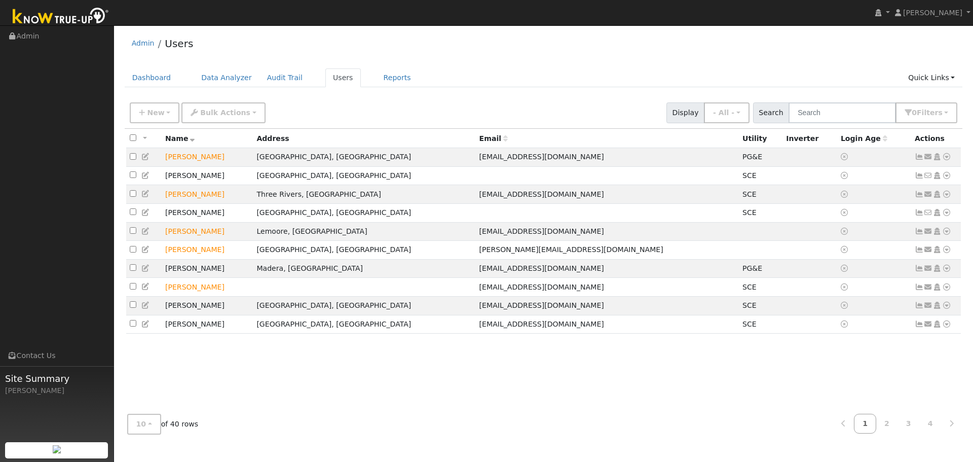
click at [872, 454] on div "User Profile First name Last name Email Email Notifications No Emails No Emails…" at bounding box center [543, 243] width 859 height 436
click at [889, 425] on link "2" at bounding box center [887, 424] width 22 height 20
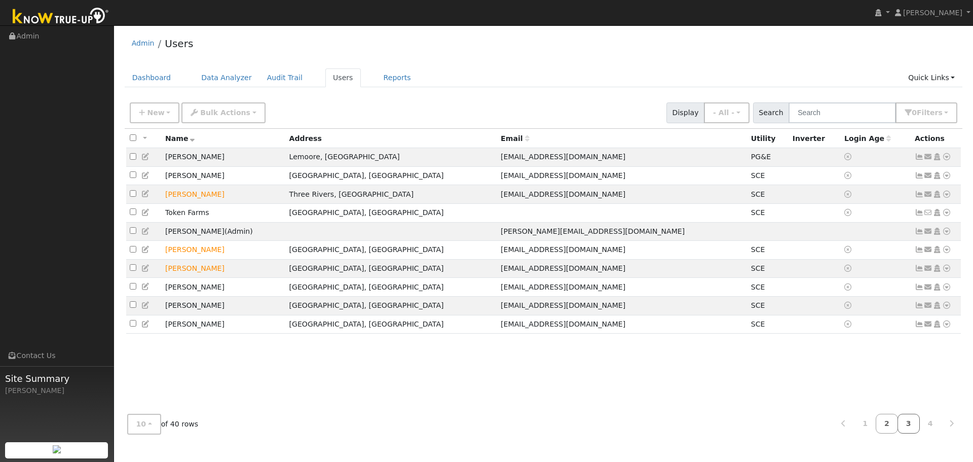
click at [909, 418] on link "3" at bounding box center [909, 424] width 22 height 20
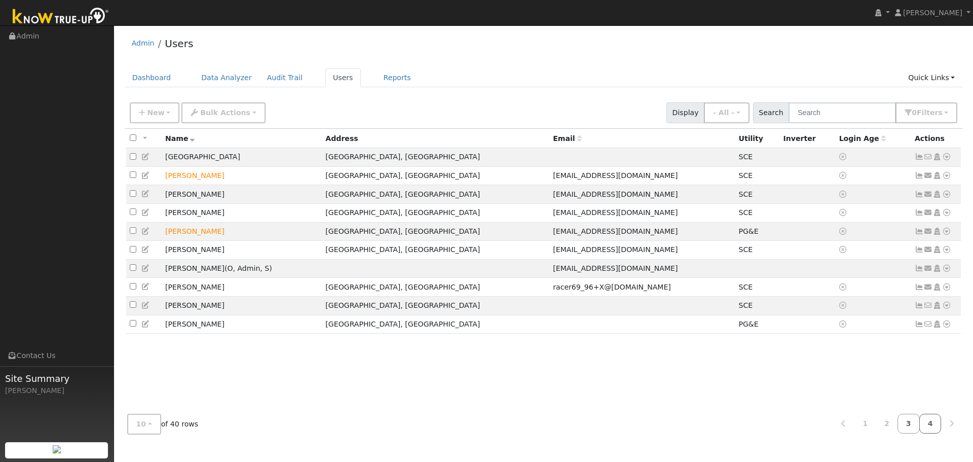
click at [941, 420] on link "4" at bounding box center [930, 424] width 22 height 20
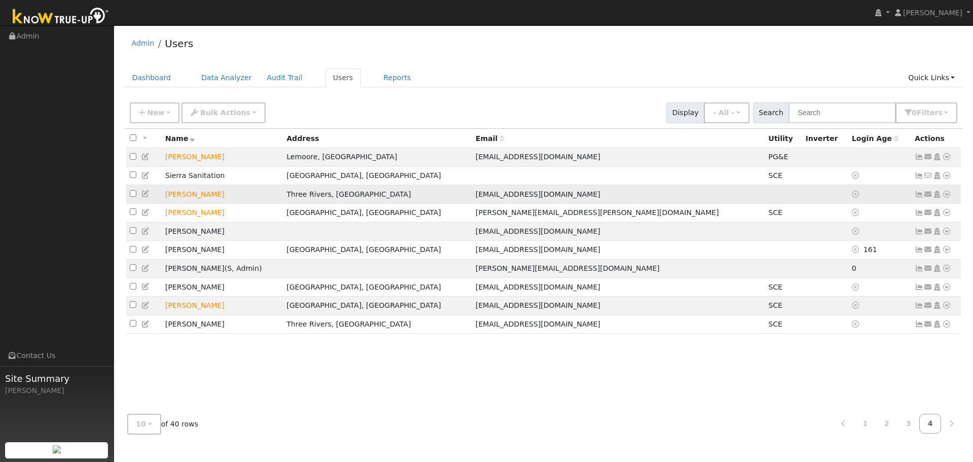
click at [949, 200] on link at bounding box center [946, 194] width 9 height 11
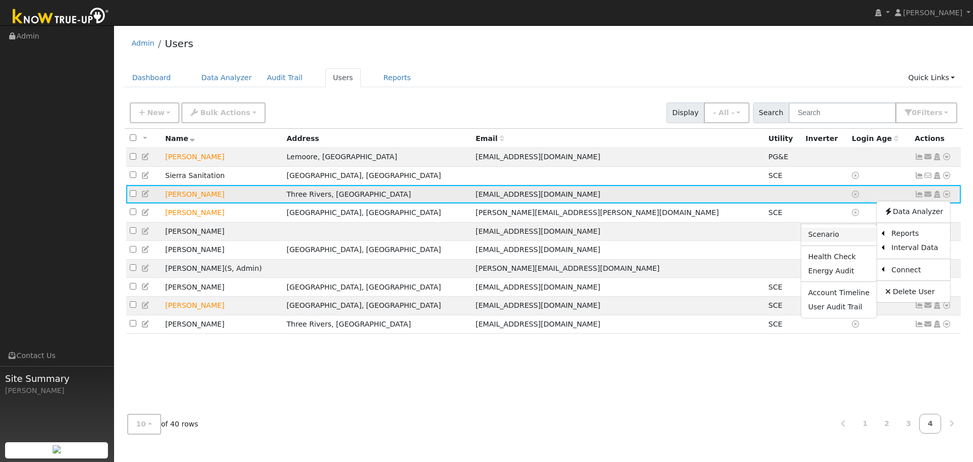
click at [853, 242] on link "Scenario" at bounding box center [839, 235] width 76 height 14
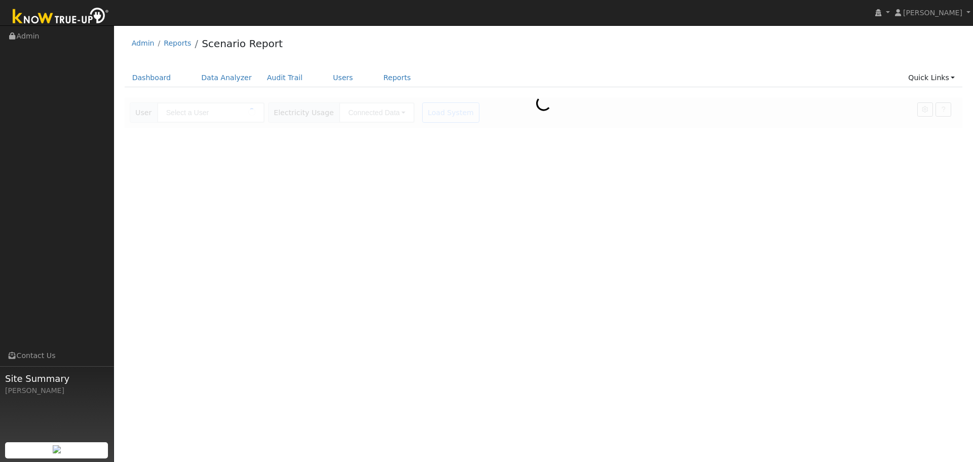
type input "[PERSON_NAME]"
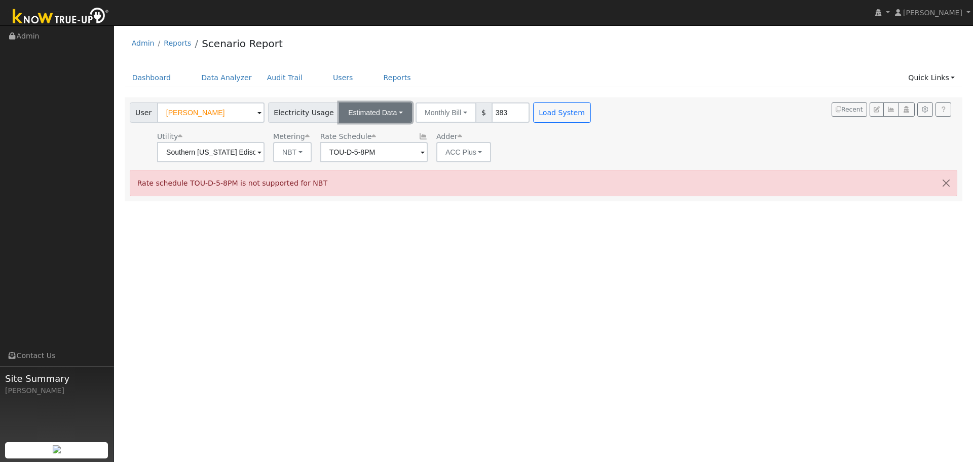
click at [389, 116] on button "Estimated Data" at bounding box center [375, 112] width 73 height 20
click at [450, 298] on div "User Profile First name Last name Email Email Notifications No Emails No Emails…" at bounding box center [543, 243] width 859 height 436
click at [377, 119] on button "Estimated Data" at bounding box center [375, 112] width 73 height 20
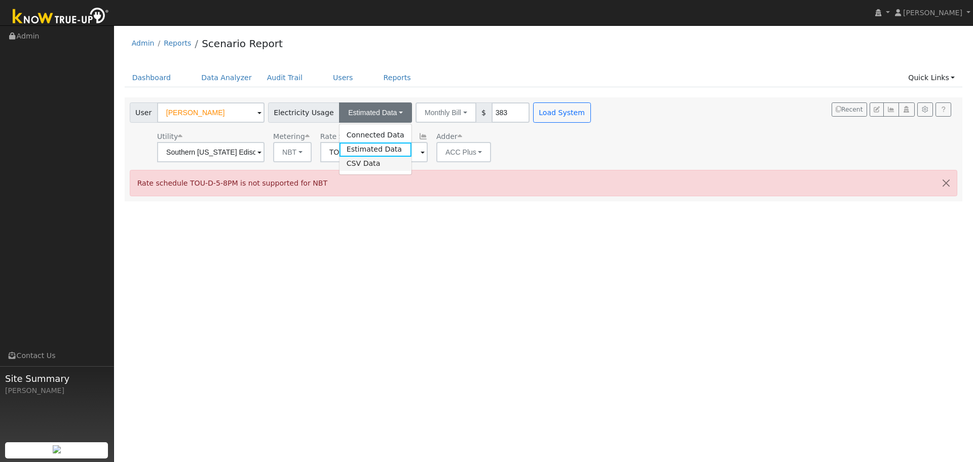
click at [365, 163] on link "CSV Data" at bounding box center [376, 164] width 72 height 14
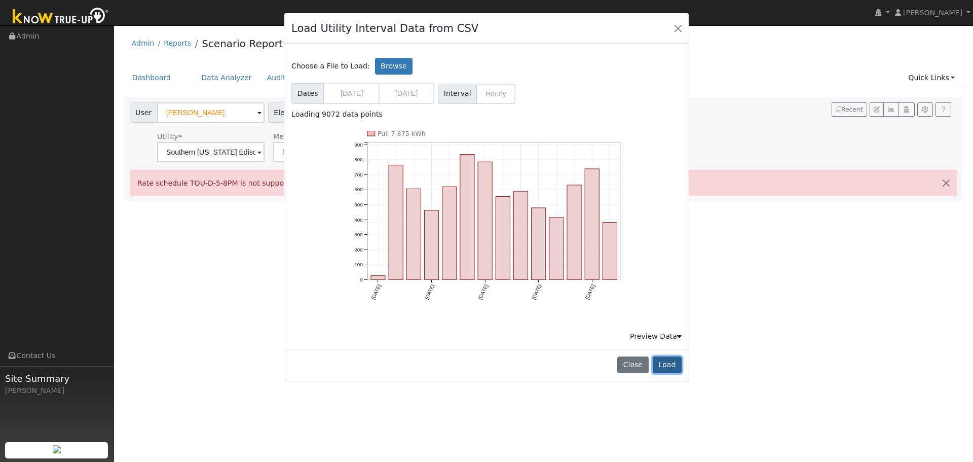
click at [672, 365] on button "Load" at bounding box center [667, 364] width 29 height 17
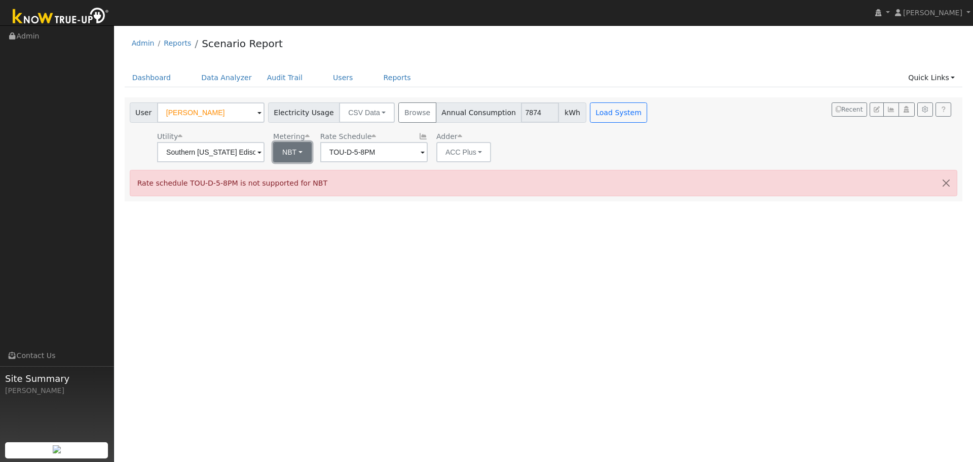
click at [294, 160] on button "NBT" at bounding box center [292, 152] width 39 height 20
click at [288, 172] on link "NEM" at bounding box center [307, 174] width 70 height 14
click at [265, 152] on input "TOU-D-5-8PM" at bounding box center [210, 152] width 107 height 20
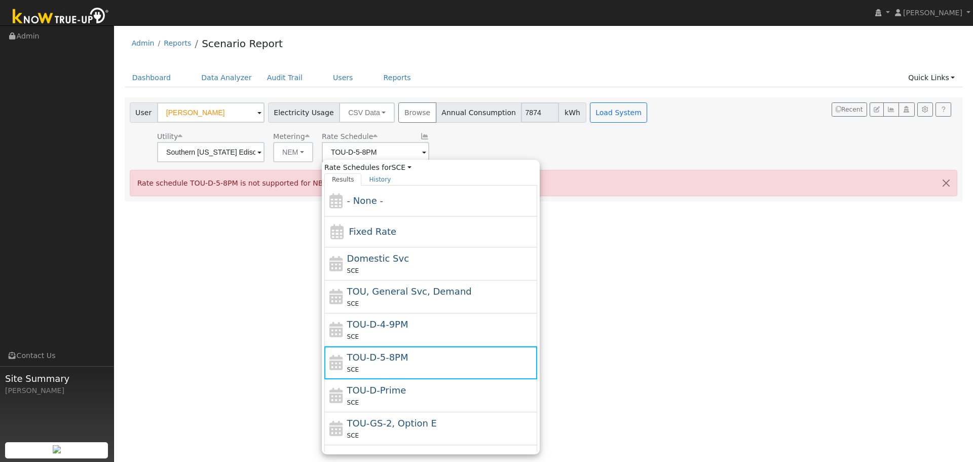
click at [624, 188] on div "Rate schedule TOU-D-5-8PM is not supported for NBT" at bounding box center [544, 183] width 828 height 26
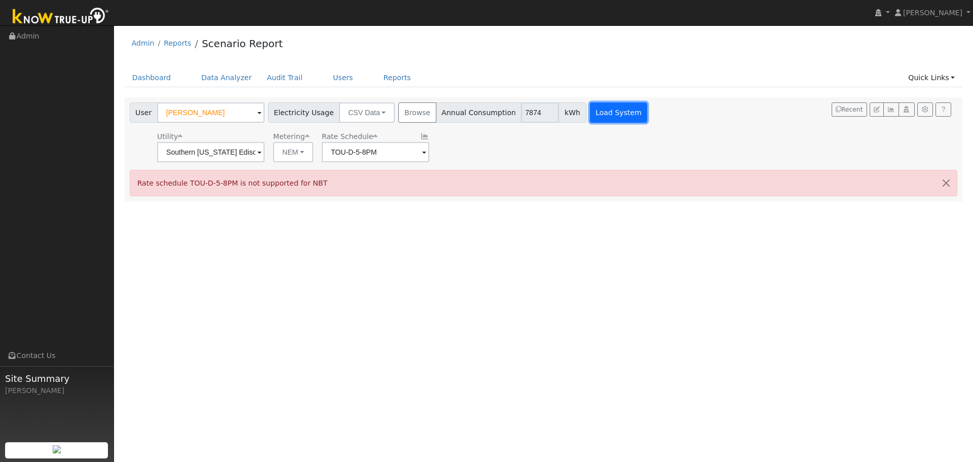
click at [603, 114] on button "Load System" at bounding box center [619, 112] width 58 height 20
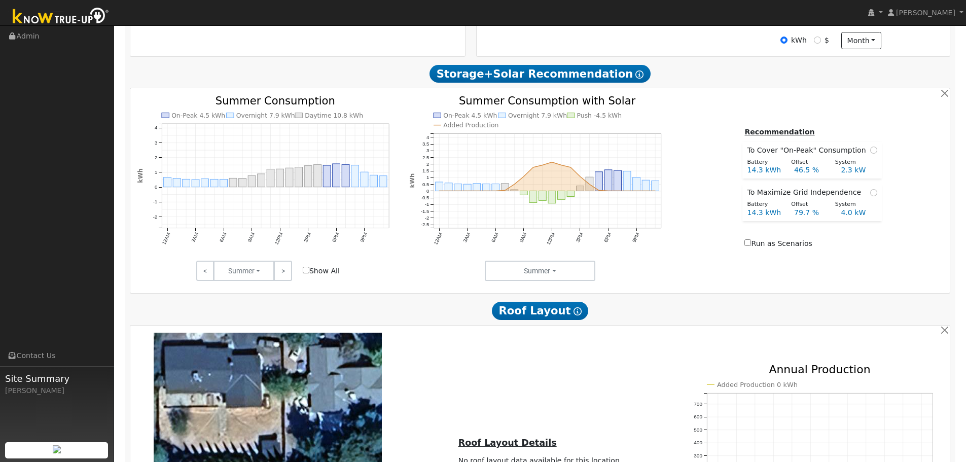
scroll to position [355, 0]
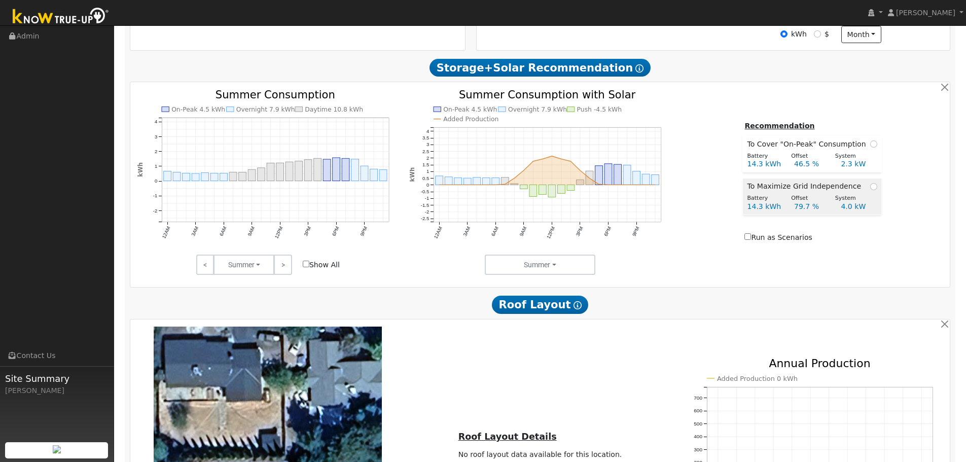
click at [873, 190] on td "To Maximize Grid Independence" at bounding box center [812, 185] width 138 height 14
radio input "true"
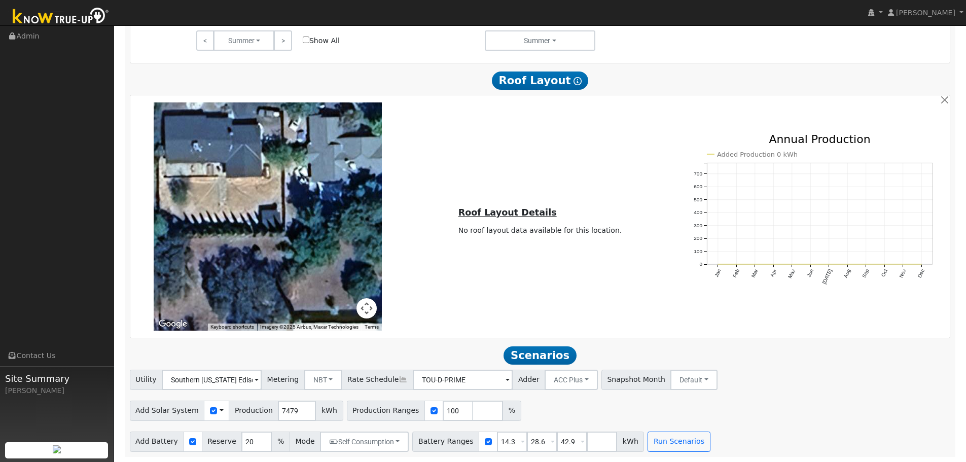
scroll to position [584, 0]
click at [258, 386] on span at bounding box center [256, 381] width 4 height 12
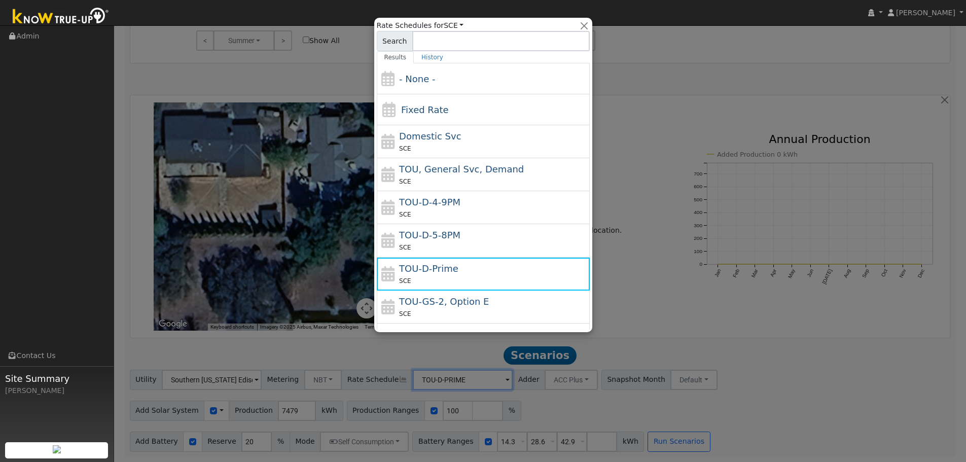
click at [488, 385] on div at bounding box center [483, 231] width 966 height 462
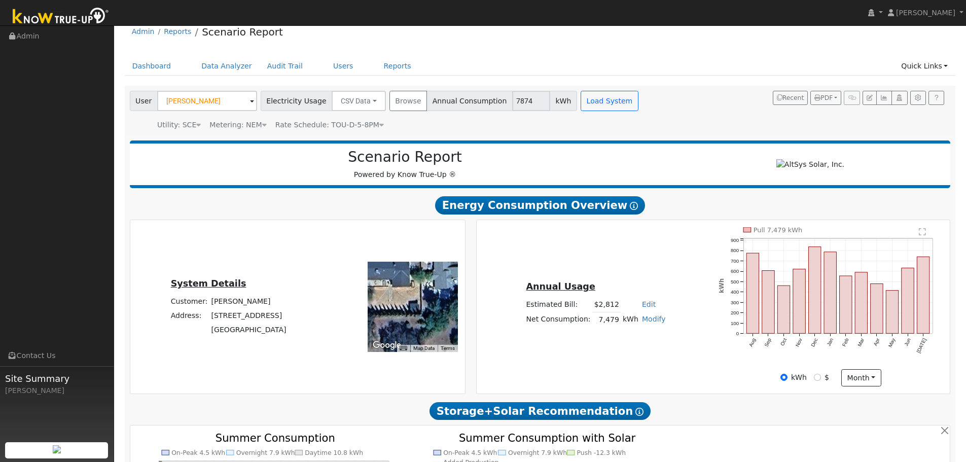
scroll to position [0, 0]
